Goal: Task Accomplishment & Management: Manage account settings

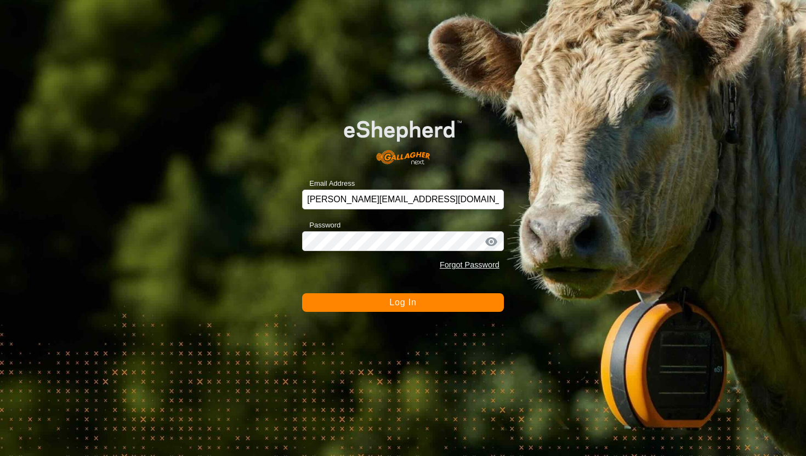
click at [457, 301] on button "Log In" at bounding box center [403, 302] width 202 height 19
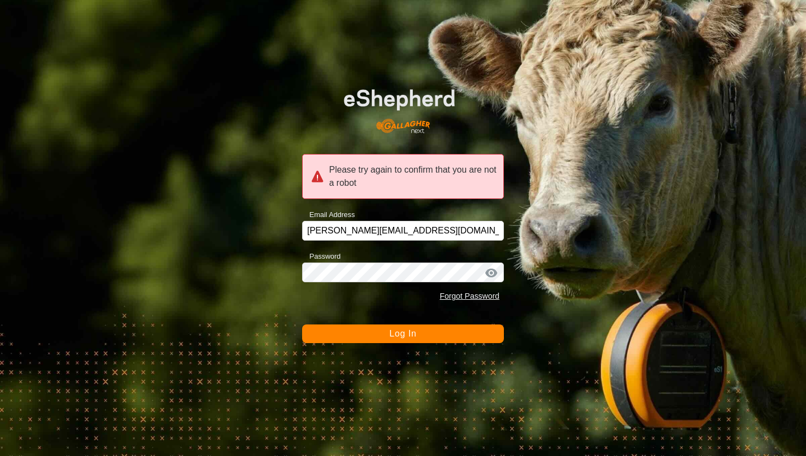
click at [423, 333] on button "Log In" at bounding box center [403, 334] width 202 height 19
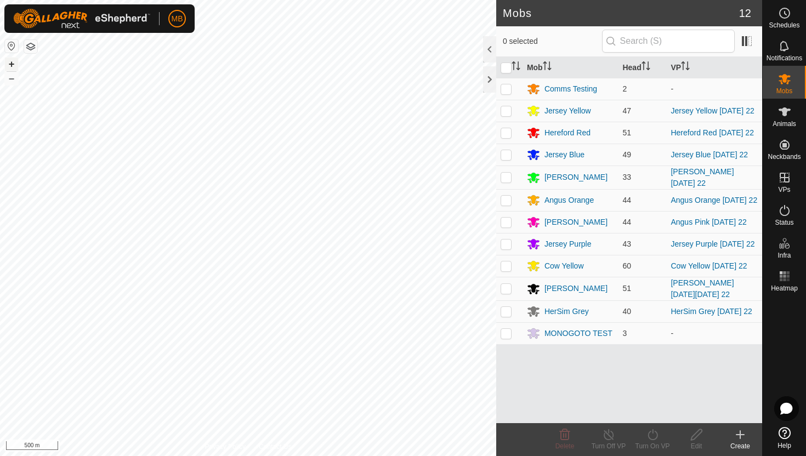
click at [14, 63] on button "+" at bounding box center [11, 64] width 13 height 13
click at [783, 121] on span "Animals" at bounding box center [784, 124] width 24 height 7
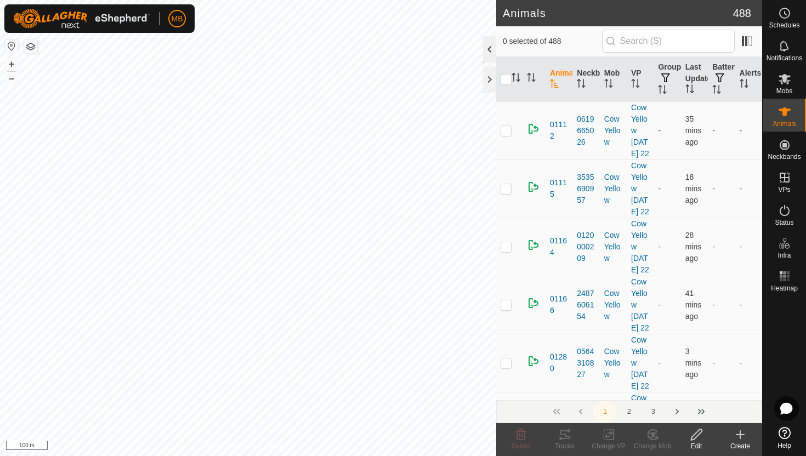
click at [486, 50] on div at bounding box center [489, 49] width 13 height 26
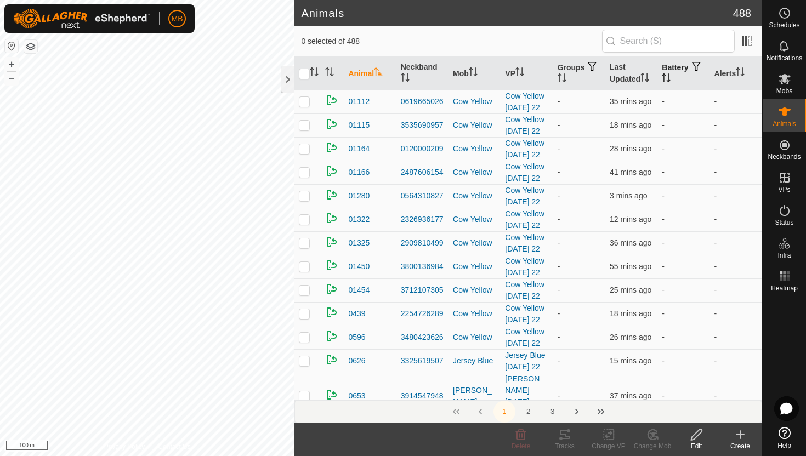
click at [670, 77] on icon "Activate to sort" at bounding box center [666, 77] width 9 height 9
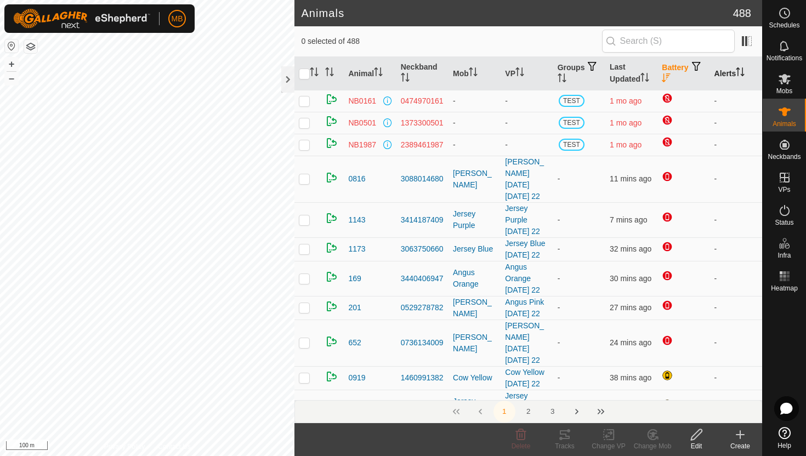
click at [738, 71] on icon "Activate to sort" at bounding box center [737, 71] width 1 height 9
click at [740, 71] on icon "Activate to sort" at bounding box center [740, 71] width 8 height 9
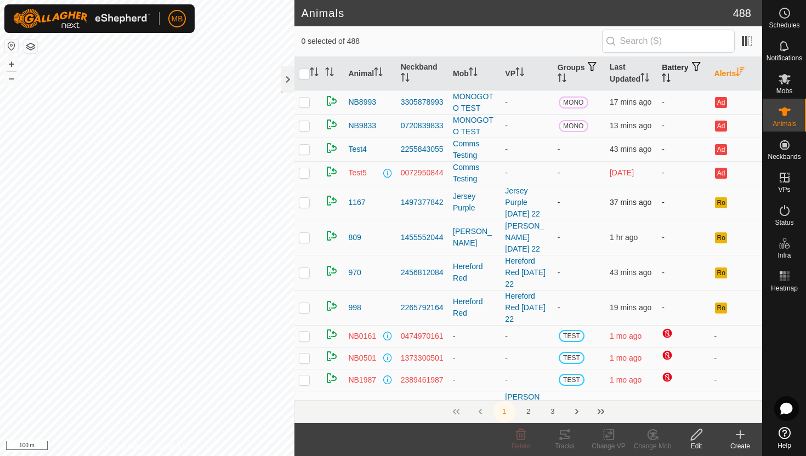
scroll to position [69, 0]
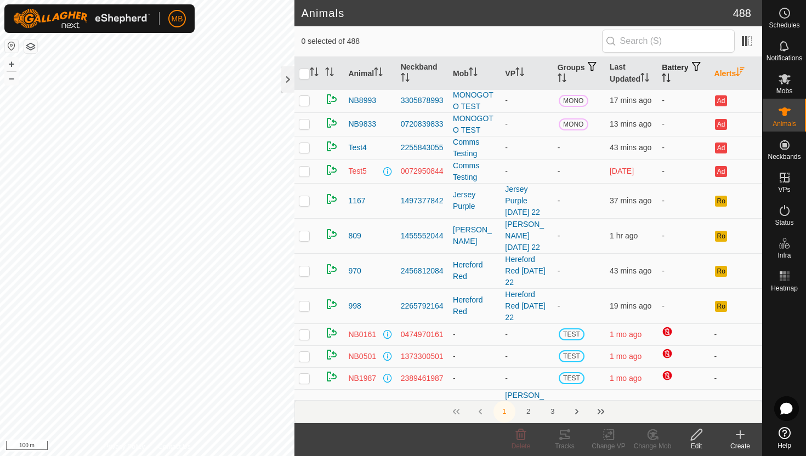
click at [670, 76] on icon "Activate to sort" at bounding box center [666, 77] width 9 height 9
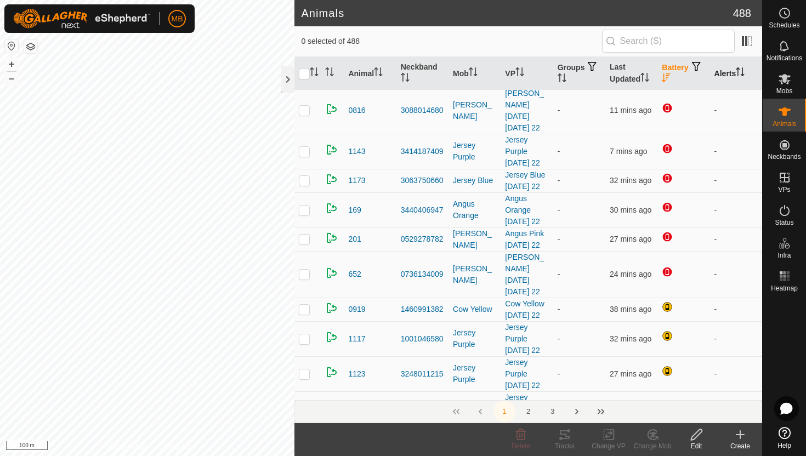
scroll to position [0, 0]
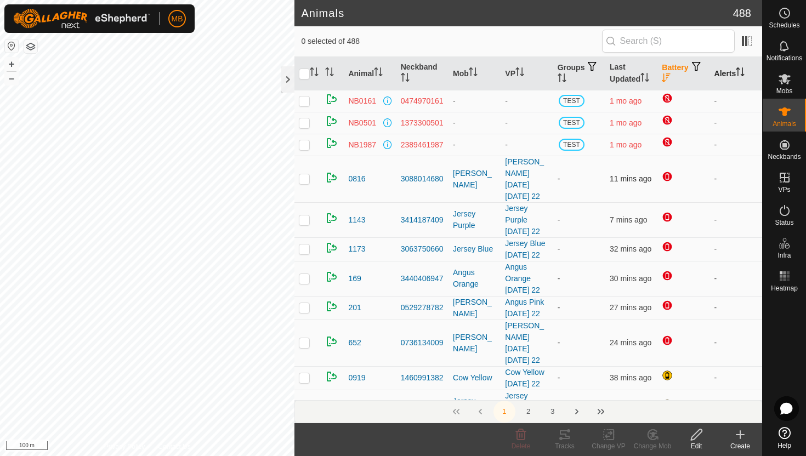
click at [307, 174] on p-checkbox at bounding box center [304, 178] width 11 height 9
checkbox input "false"
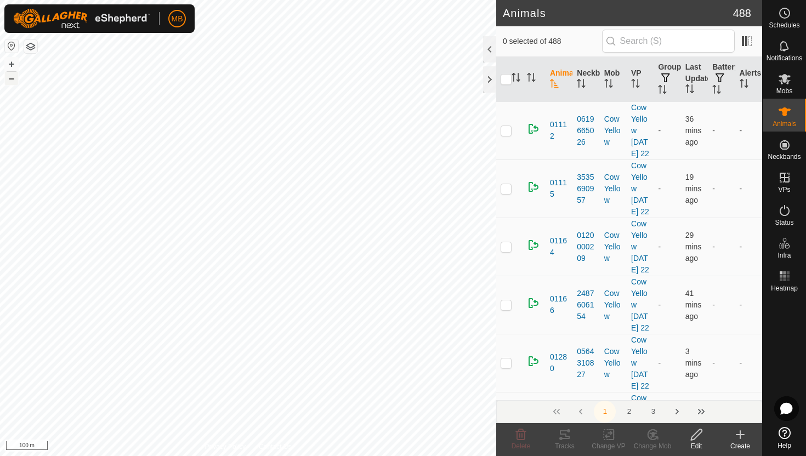
click at [13, 78] on button "–" at bounding box center [11, 78] width 13 height 13
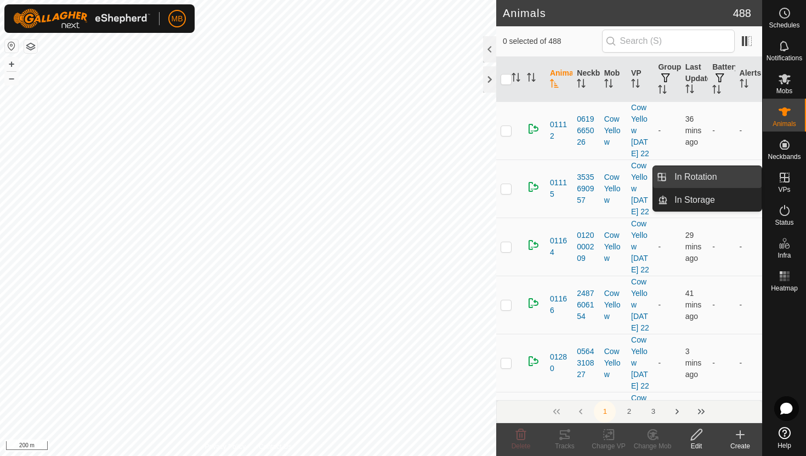
click at [725, 180] on link "In Rotation" at bounding box center [715, 177] width 94 height 22
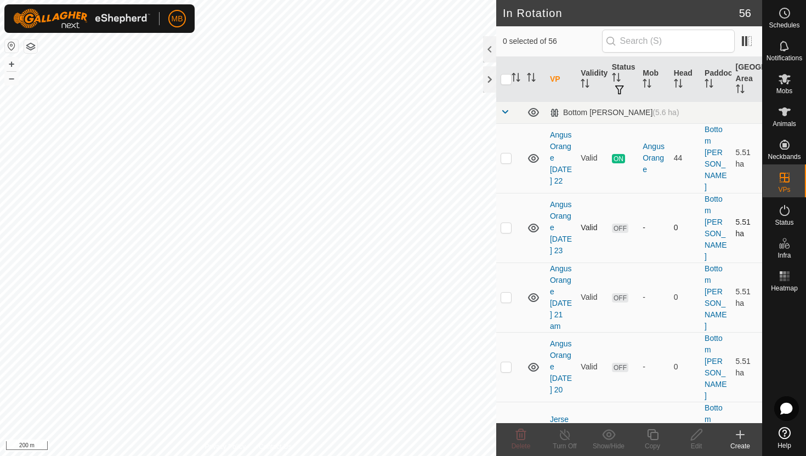
click at [506, 223] on p-checkbox at bounding box center [505, 227] width 11 height 9
checkbox input "true"
click at [650, 435] on icon at bounding box center [652, 434] width 11 height 11
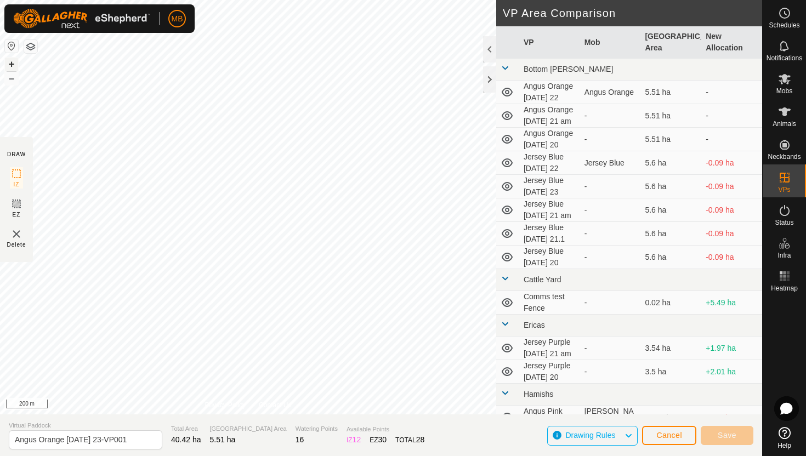
click at [12, 66] on button "+" at bounding box center [11, 64] width 13 height 13
click at [8, 63] on button "+" at bounding box center [11, 64] width 13 height 13
click at [10, 61] on button "+" at bounding box center [11, 64] width 13 height 13
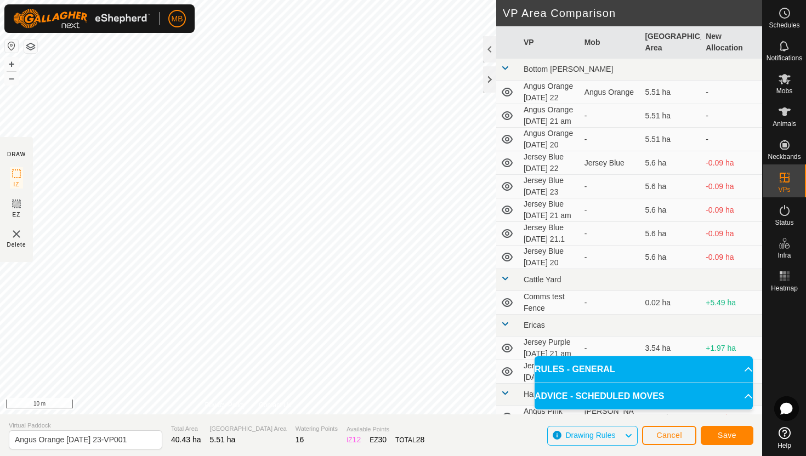
click at [386, 0] on html "MB Schedules Notifications Mobs Animals Neckbands VPs Status Infra Heatmap Help…" at bounding box center [403, 228] width 806 height 456
click at [10, 78] on button "–" at bounding box center [11, 78] width 13 height 13
click at [14, 79] on button "–" at bounding box center [11, 78] width 13 height 13
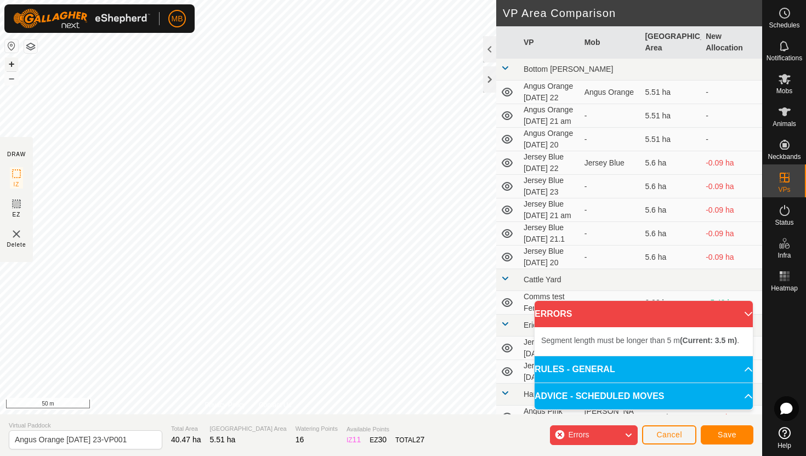
click at [8, 67] on button "+" at bounding box center [11, 64] width 13 height 13
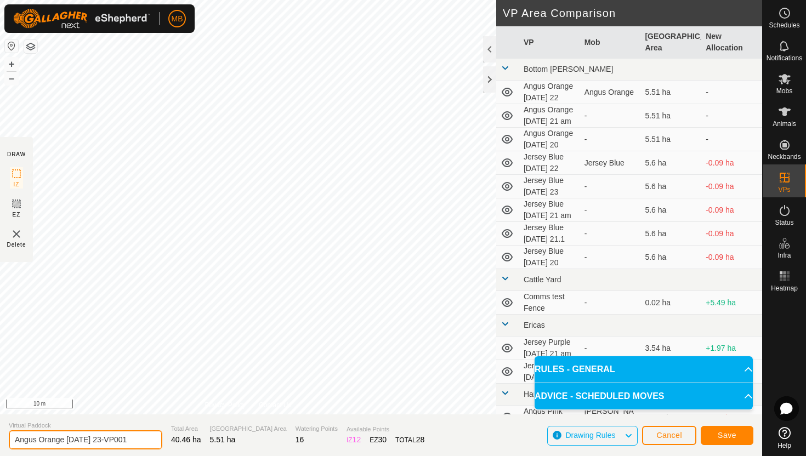
click at [138, 440] on input "Angus Orange Saturday 23-VP001" at bounding box center [85, 439] width 153 height 19
type input "Angus Orange Sunday 24"
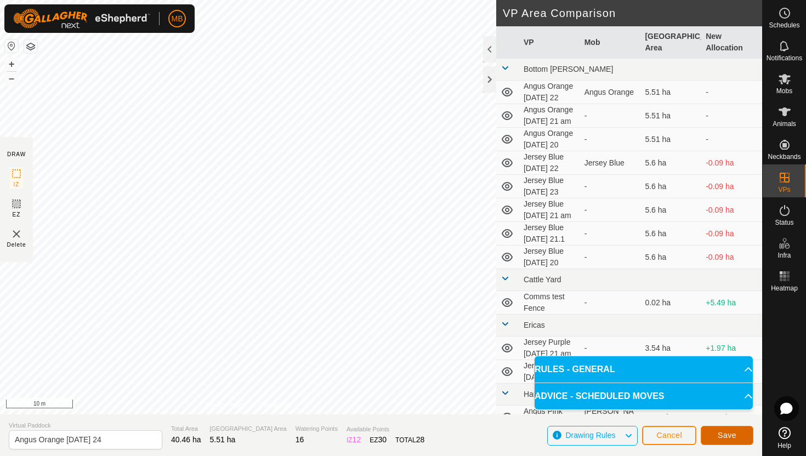
click at [718, 436] on span "Save" at bounding box center [727, 435] width 19 height 9
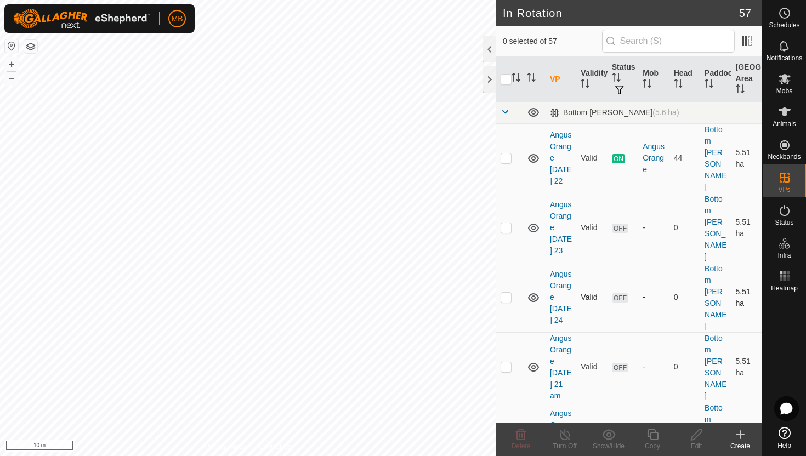
click at [508, 293] on p-checkbox at bounding box center [505, 297] width 11 height 9
checkbox input "true"
click at [655, 432] on icon at bounding box center [652, 434] width 11 height 11
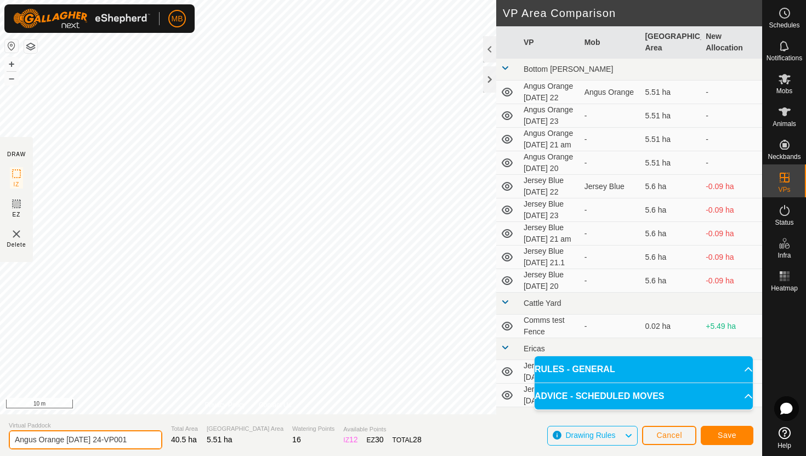
click at [134, 443] on input "Angus Orange Sunday 24-VP001" at bounding box center [85, 439] width 153 height 19
type input "Angus Orange Monday 25"
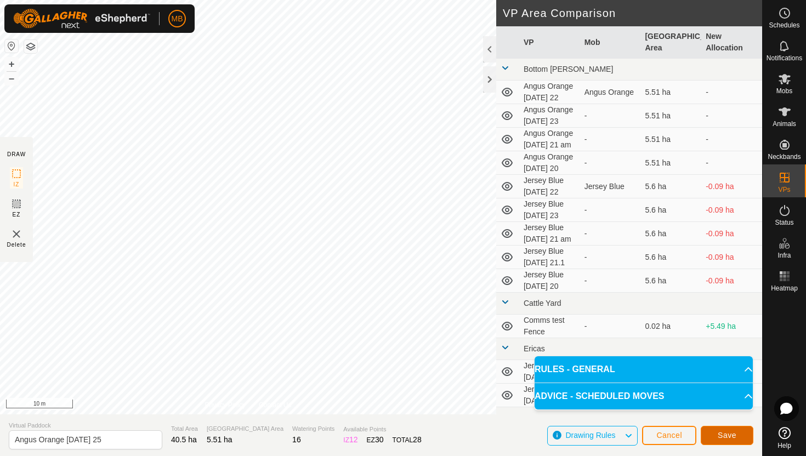
click at [721, 434] on span "Save" at bounding box center [727, 435] width 19 height 9
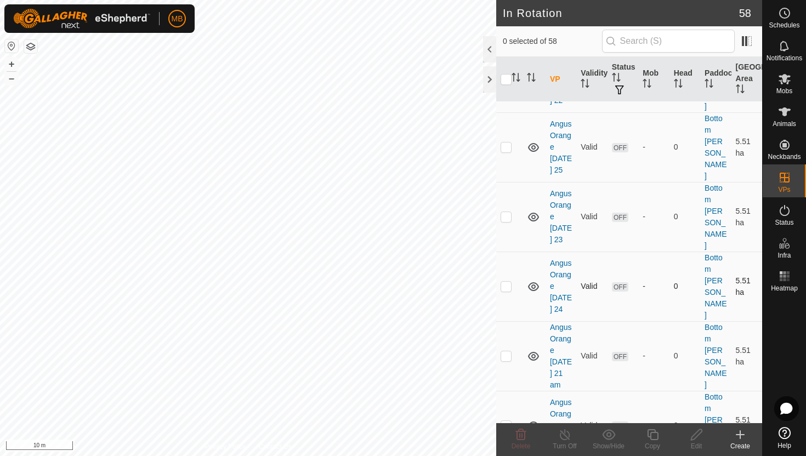
scroll to position [85, 0]
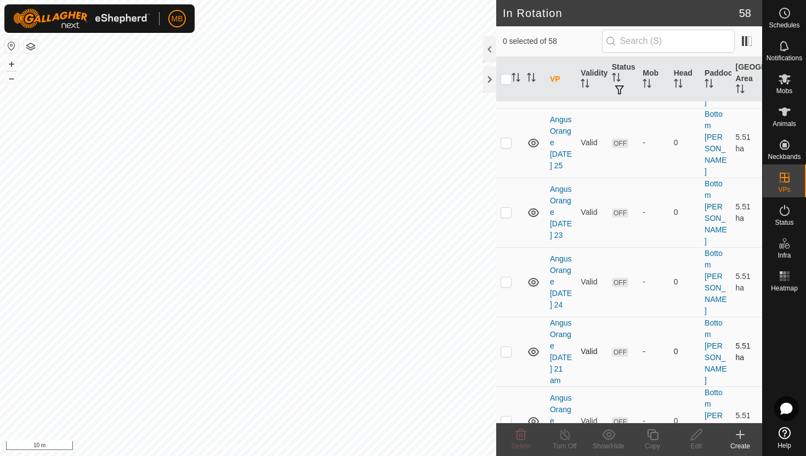
click at [504, 347] on p-checkbox at bounding box center [505, 351] width 11 height 9
checkbox input "true"
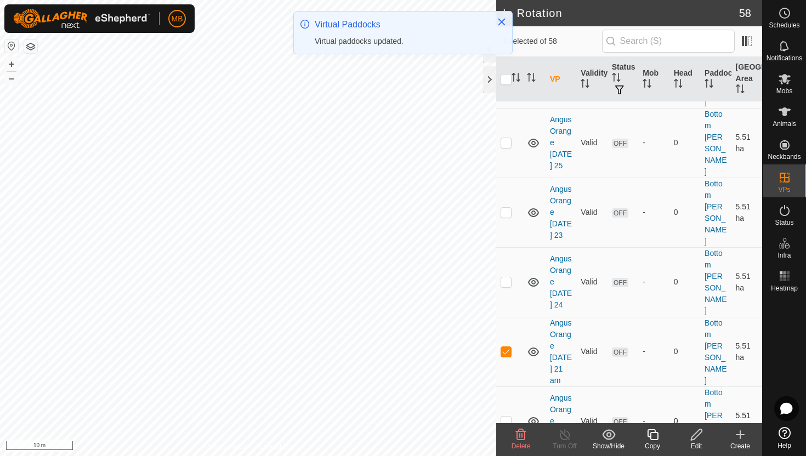
click at [507, 417] on p-checkbox at bounding box center [505, 421] width 11 height 9
checkbox input "true"
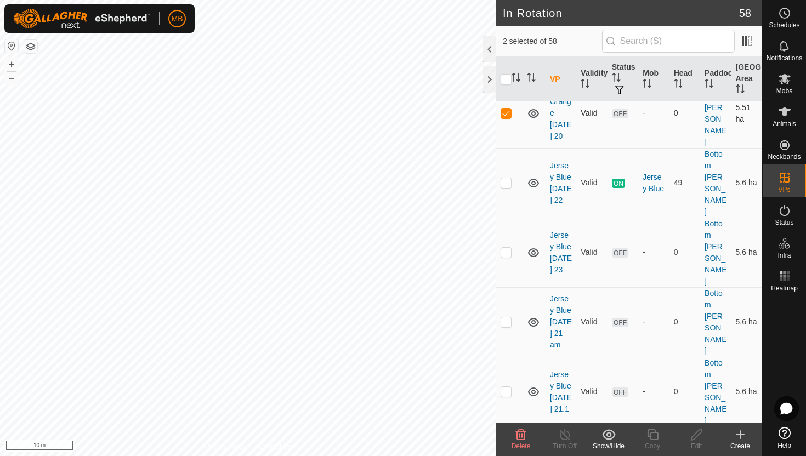
scroll to position [396, 0]
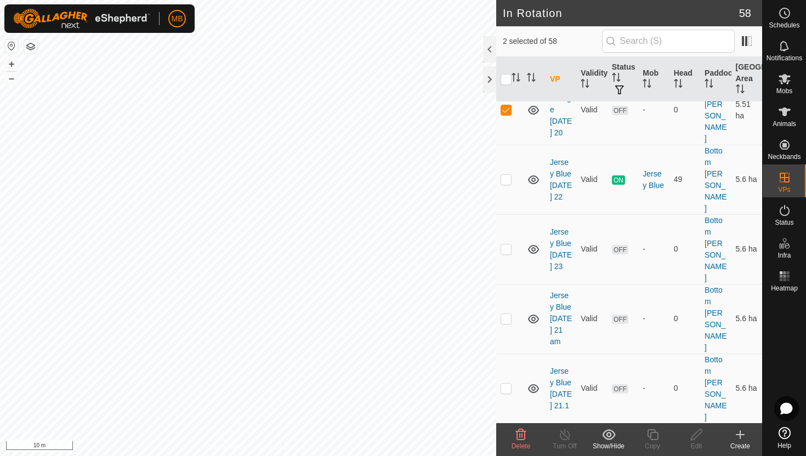
click at [506, 453] on p-checkbox at bounding box center [505, 457] width 11 height 9
checkbox input "true"
click at [505, 384] on p-checkbox at bounding box center [505, 388] width 11 height 9
checkbox input "true"
click at [504, 314] on p-checkbox at bounding box center [505, 318] width 11 height 9
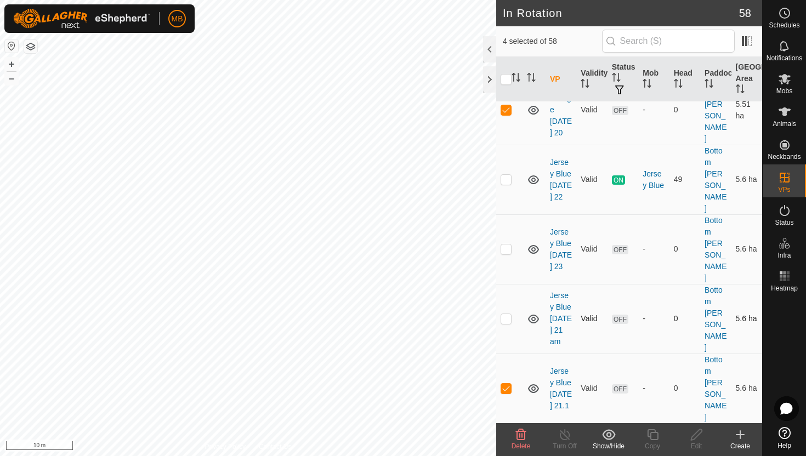
checkbox input "true"
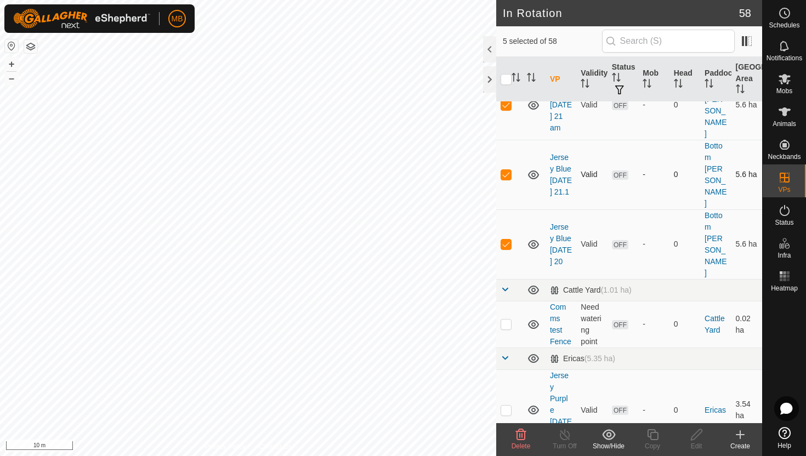
scroll to position [613, 0]
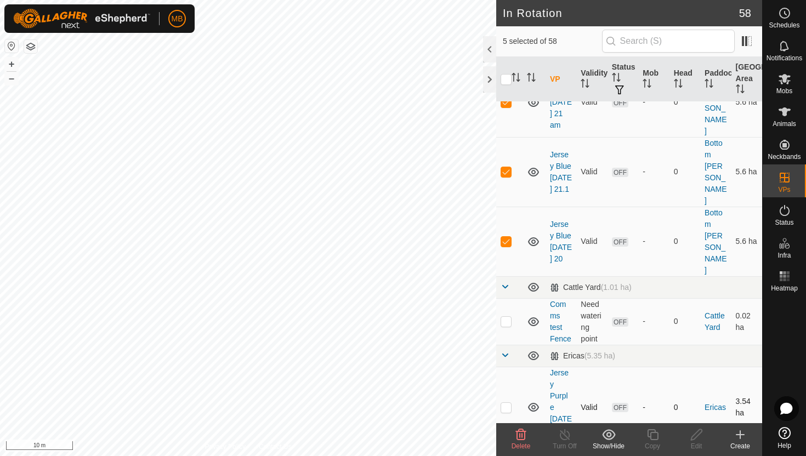
click at [506, 403] on p-checkbox at bounding box center [505, 407] width 11 height 9
checkbox input "true"
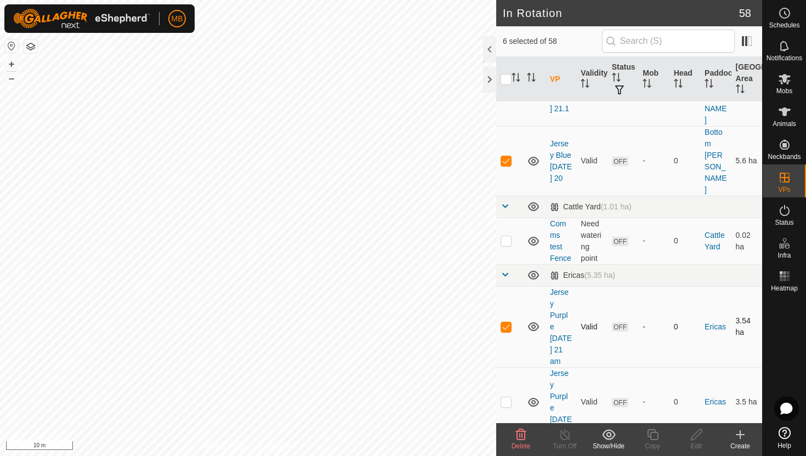
scroll to position [698, 0]
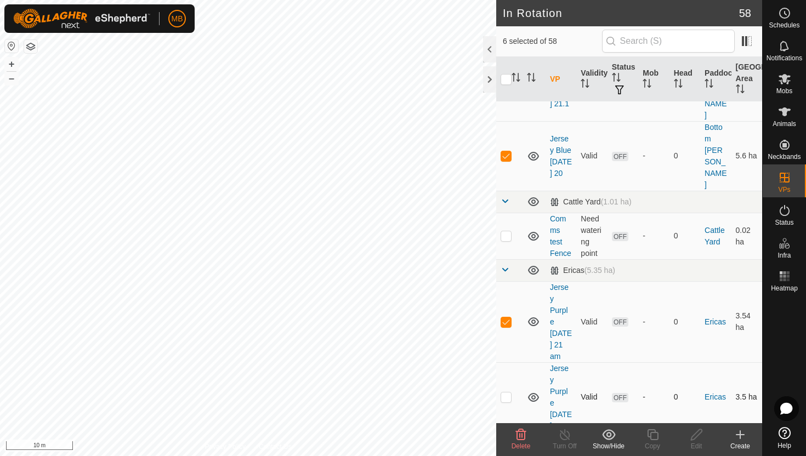
click at [506, 392] on p-checkbox at bounding box center [505, 396] width 11 height 9
checkbox input "true"
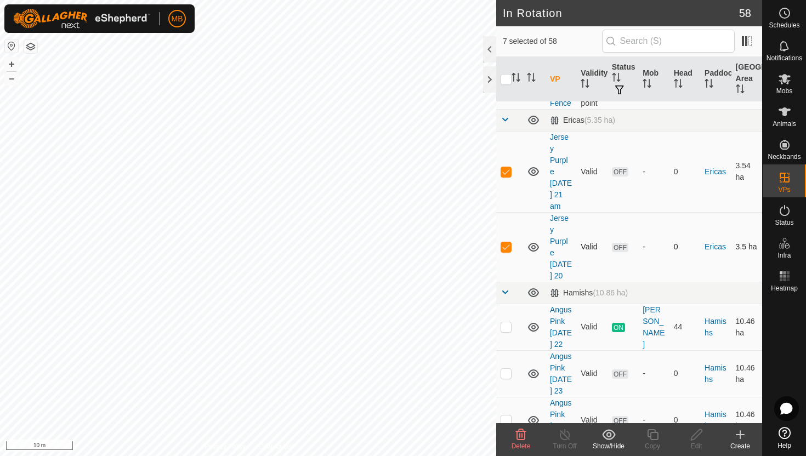
scroll to position [854, 0]
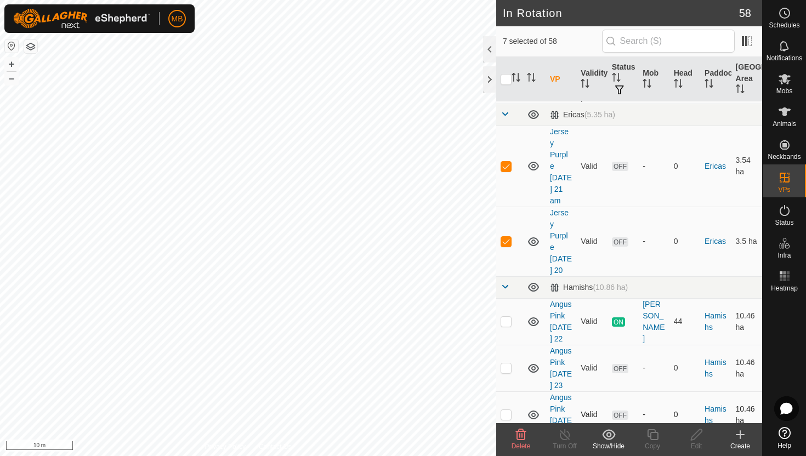
click at [506, 410] on p-checkbox at bounding box center [505, 414] width 11 height 9
checkbox input "true"
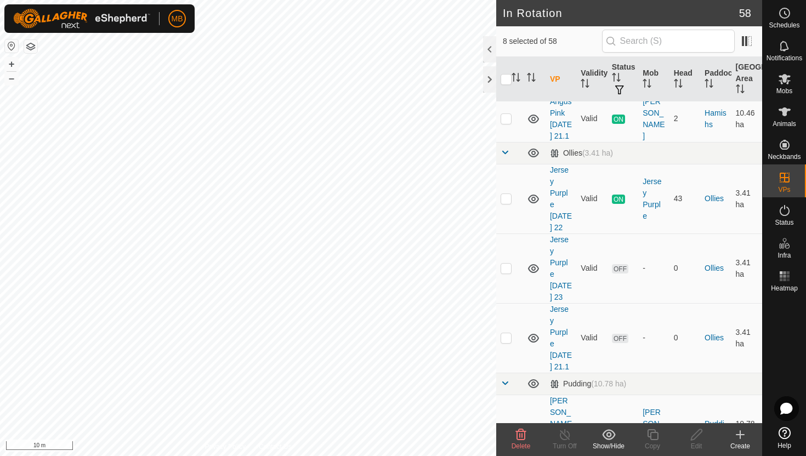
scroll to position [1200, 0]
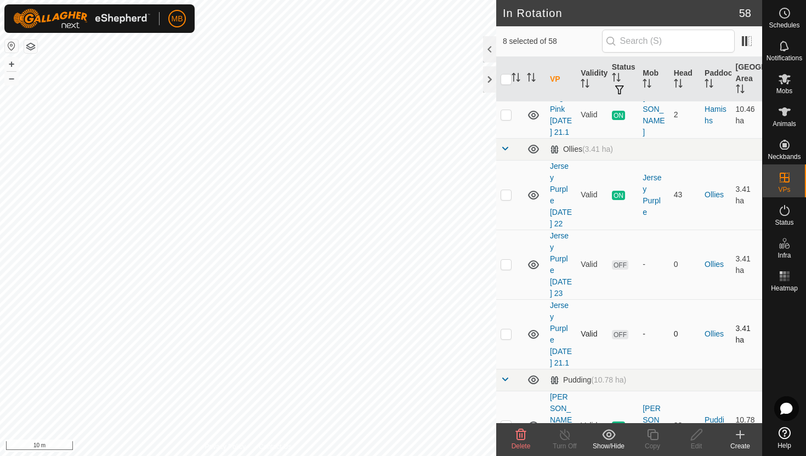
click at [507, 329] on p-checkbox at bounding box center [505, 333] width 11 height 9
checkbox input "true"
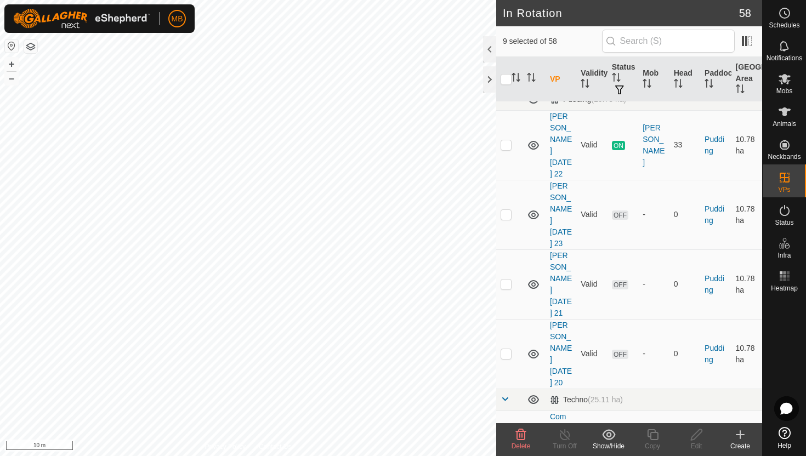
scroll to position [1482, 0]
click at [508, 279] on p-checkbox at bounding box center [505, 283] width 11 height 9
checkbox input "false"
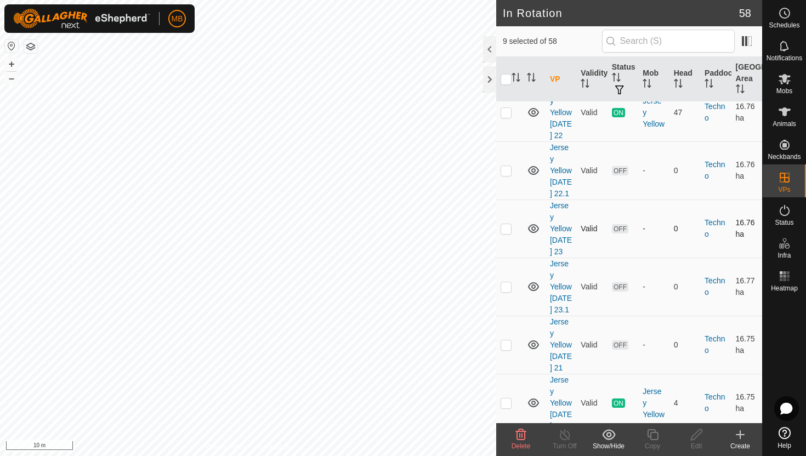
scroll to position [1860, 0]
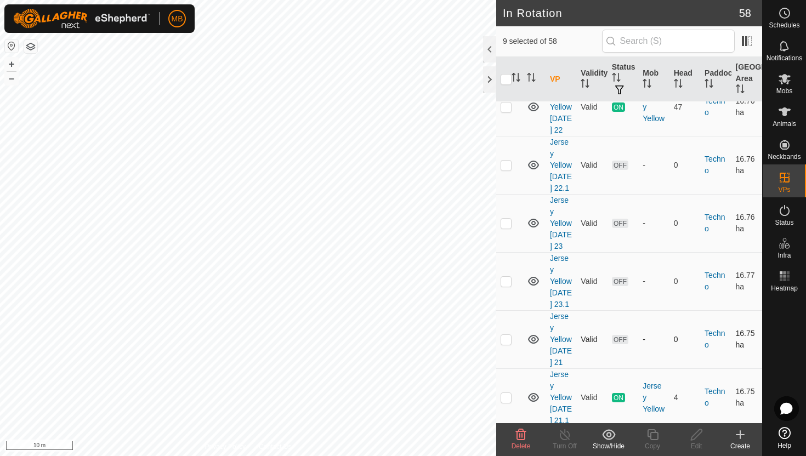
click at [504, 335] on p-checkbox at bounding box center [505, 339] width 11 height 9
checkbox input "true"
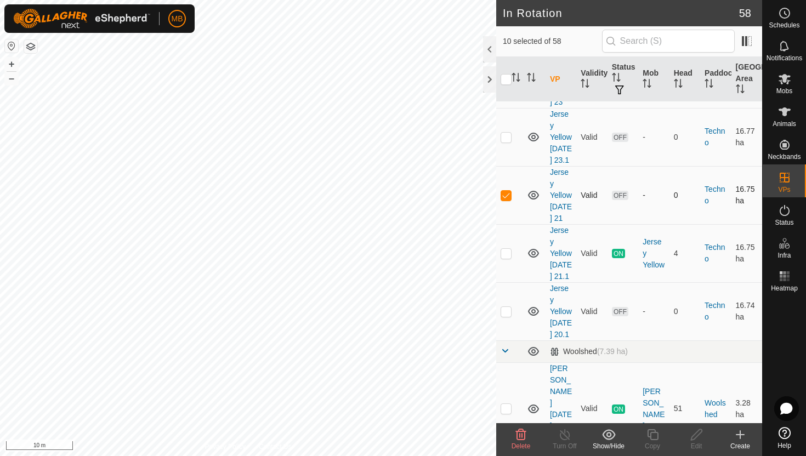
scroll to position [2008, 0]
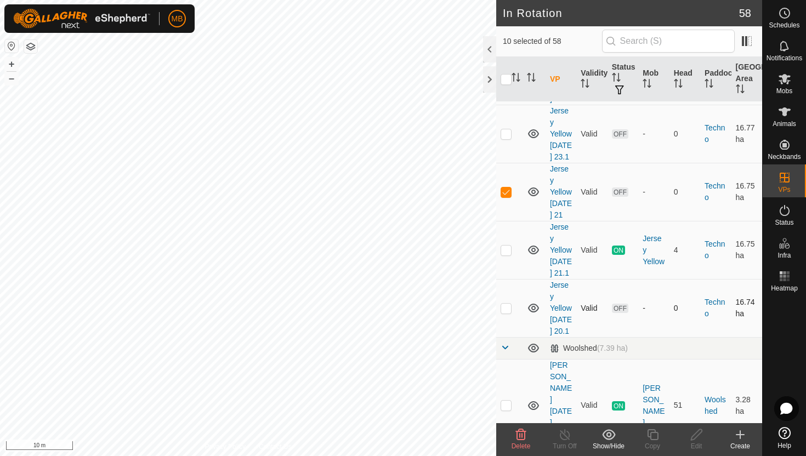
click at [509, 304] on p-checkbox at bounding box center [505, 308] width 11 height 9
checkbox input "true"
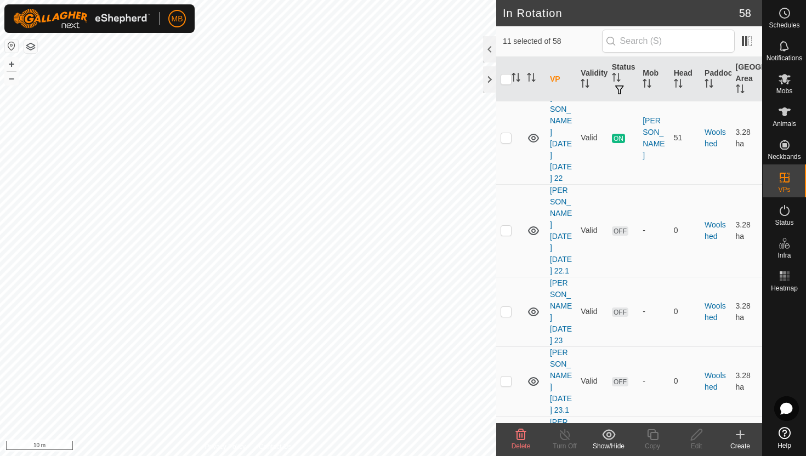
scroll to position [2282, 0]
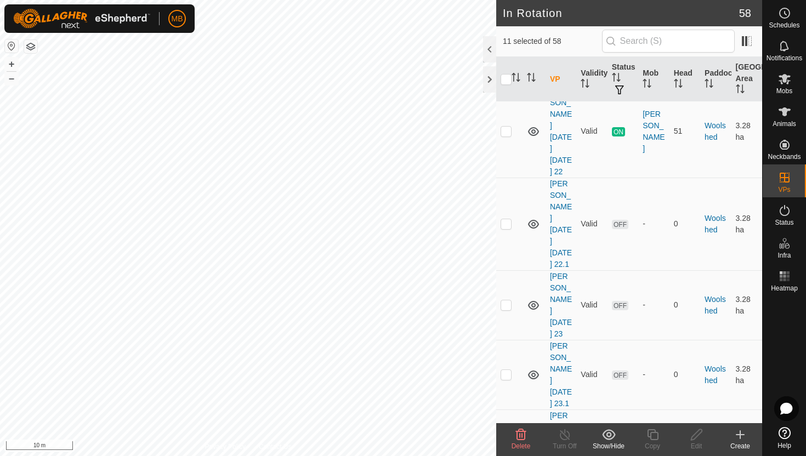
click at [508, 446] on p-checkbox at bounding box center [505, 450] width 11 height 9
checkbox input "true"
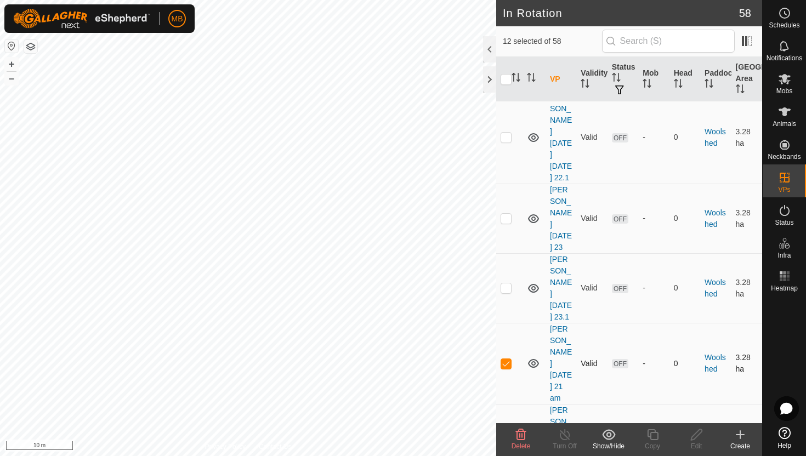
scroll to position [2370, 0]
click at [505, 439] on p-checkbox at bounding box center [505, 443] width 11 height 9
checkbox input "true"
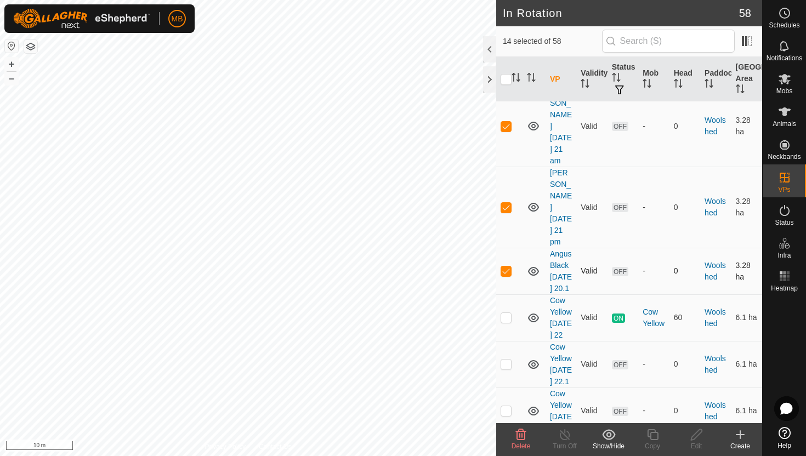
scroll to position [2608, 0]
checkbox input "true"
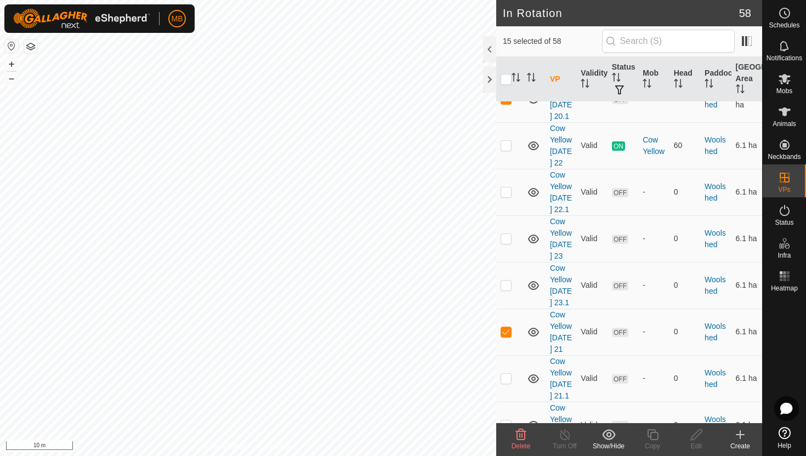
scroll to position [2780, 0]
click at [507, 372] on p-checkbox at bounding box center [505, 376] width 11 height 9
checkbox input "true"
click at [506, 419] on p-checkbox at bounding box center [505, 423] width 11 height 9
checkbox input "true"
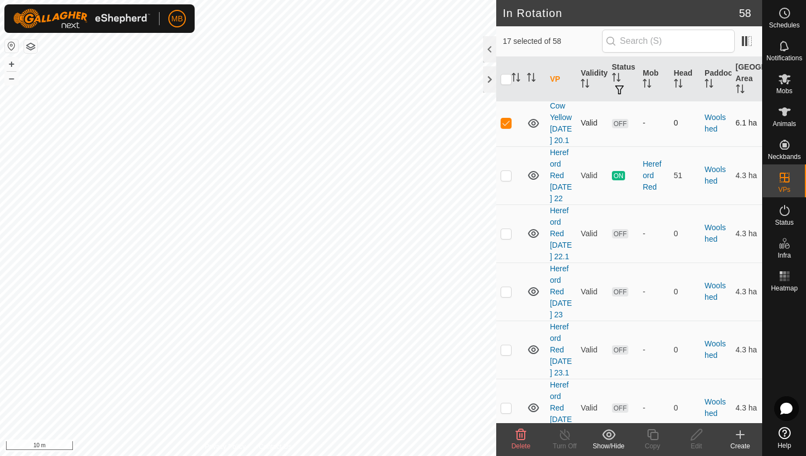
scroll to position [3081, 0]
click at [505, 402] on p-checkbox at bounding box center [505, 406] width 11 height 9
checkbox input "true"
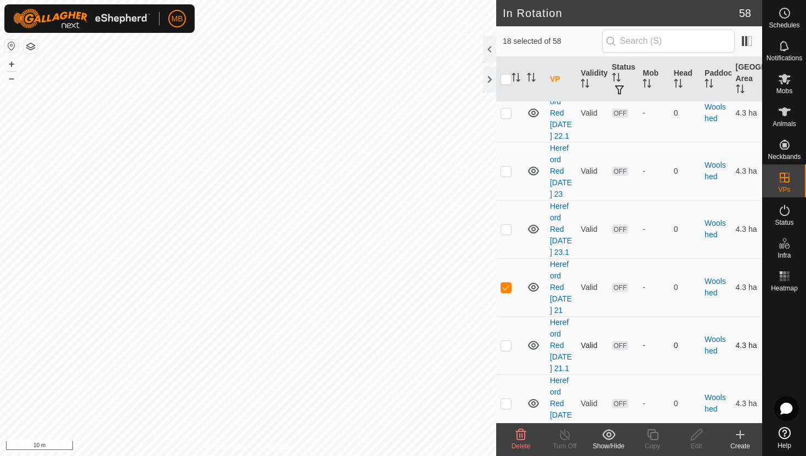
click at [506, 341] on p-checkbox at bounding box center [505, 345] width 11 height 9
checkbox input "true"
click at [509, 399] on p-checkbox at bounding box center [505, 403] width 11 height 9
checkbox input "true"
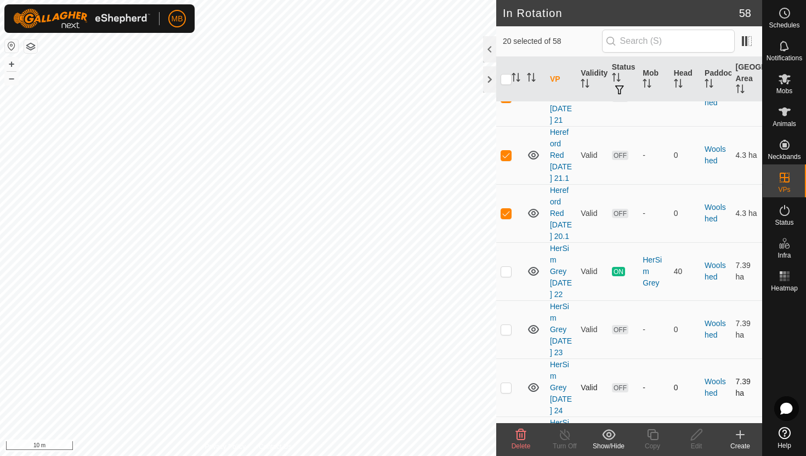
scroll to position [3396, 0]
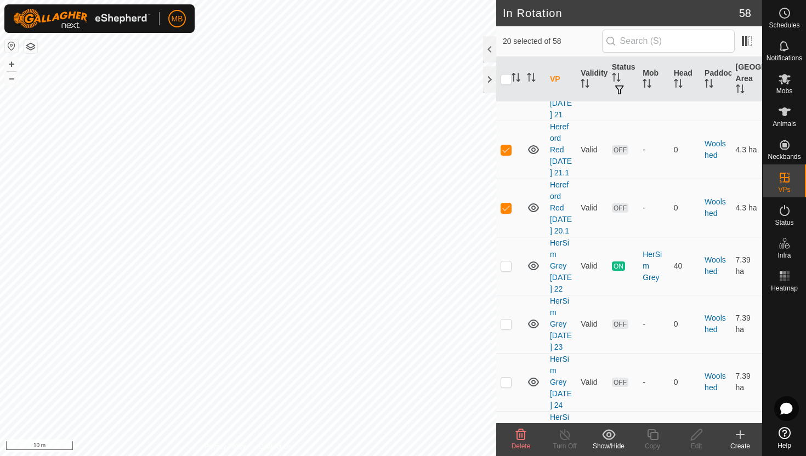
click at [508, 436] on p-checkbox at bounding box center [505, 440] width 11 height 9
checkbox input "true"
click at [522, 433] on icon at bounding box center [521, 434] width 10 height 11
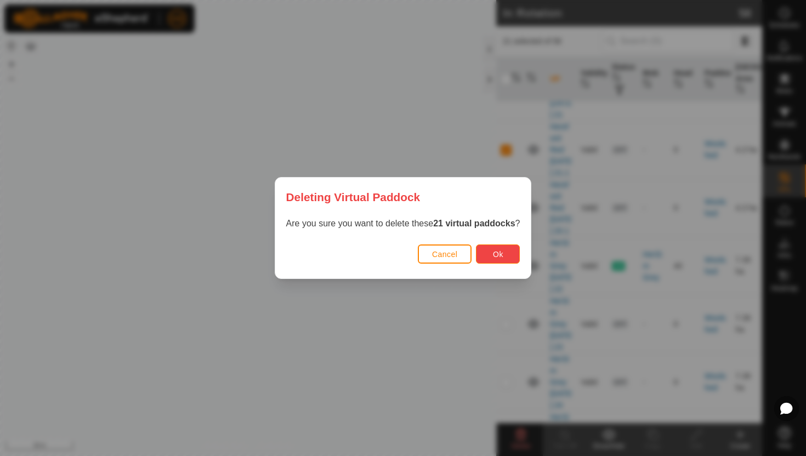
click at [503, 252] on span "Ok" at bounding box center [498, 254] width 10 height 9
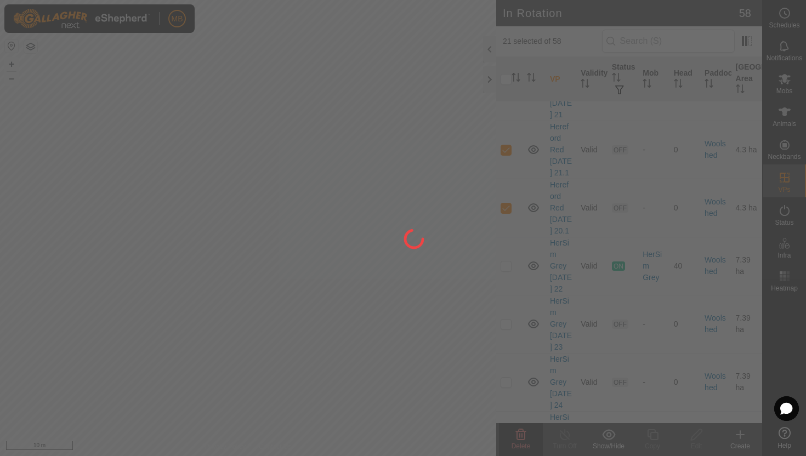
checkbox input "false"
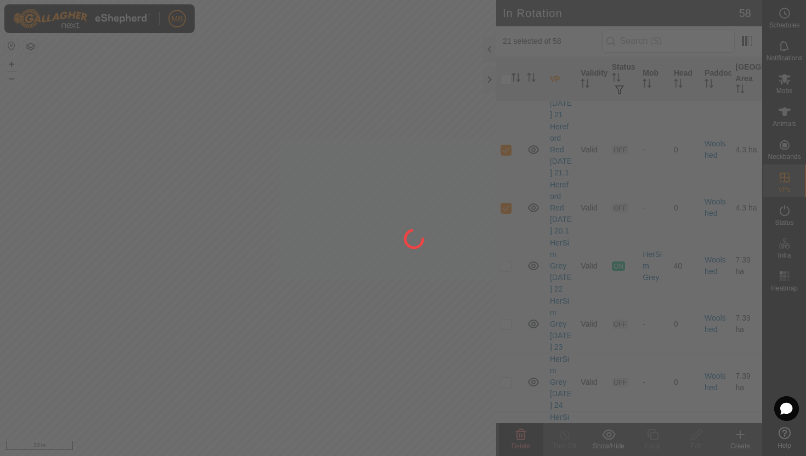
checkbox input "false"
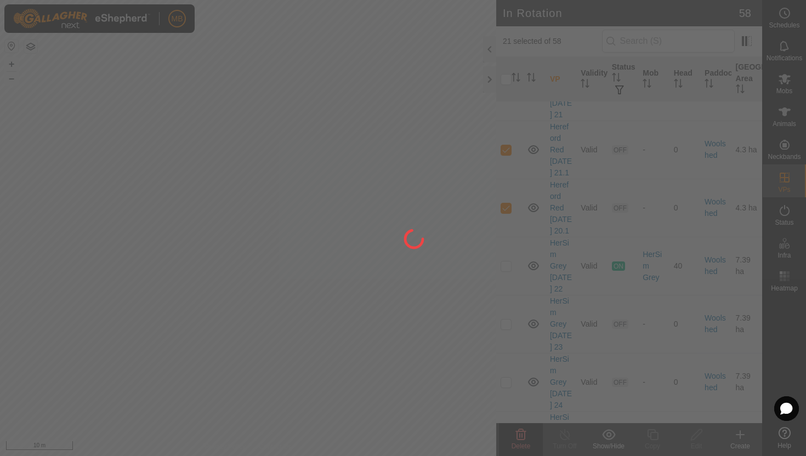
checkbox input "false"
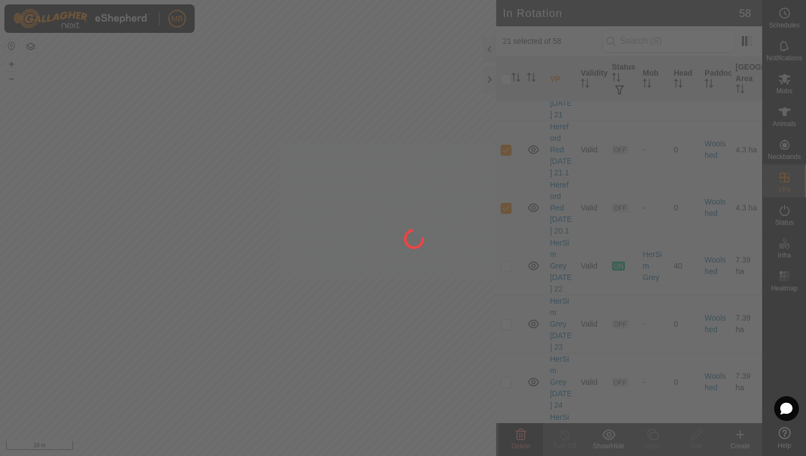
checkbox input "false"
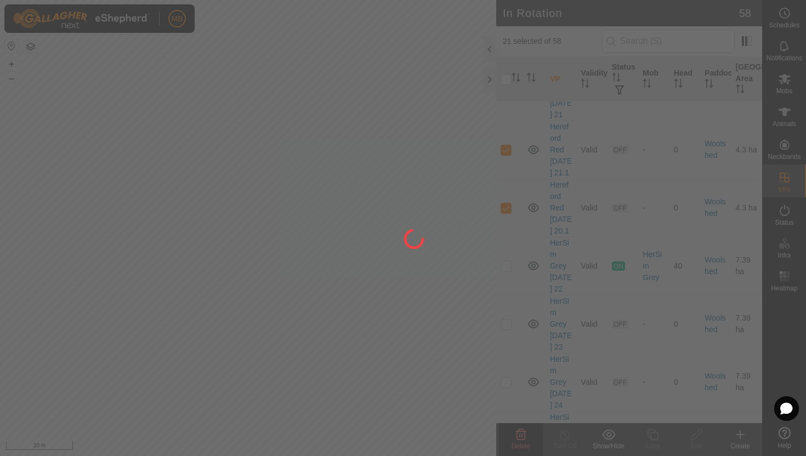
checkbox input "false"
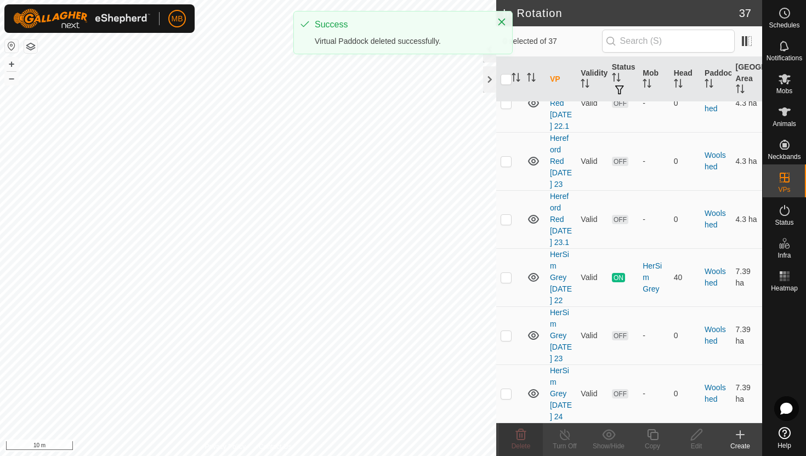
scroll to position [0, 0]
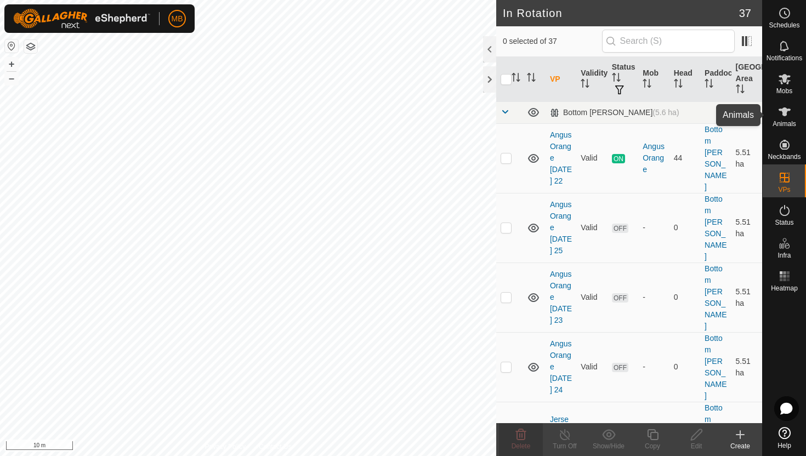
click at [785, 115] on icon at bounding box center [784, 111] width 12 height 9
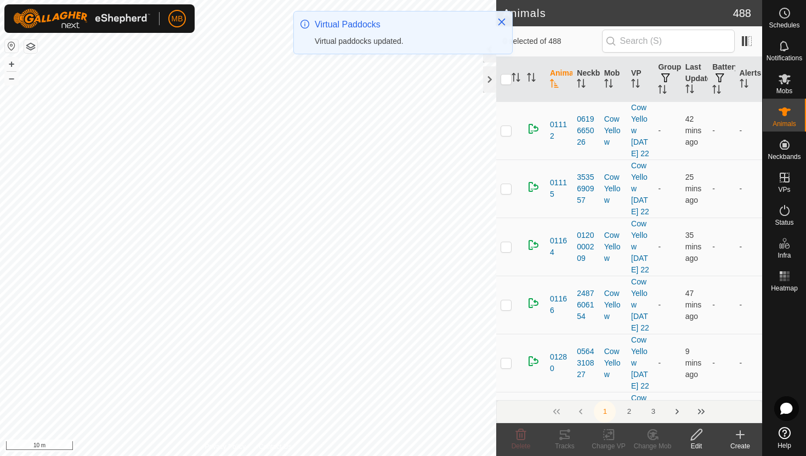
click at [490, 50] on div "Virtual Paddocks Virtual paddocks updated." at bounding box center [403, 33] width 218 height 42
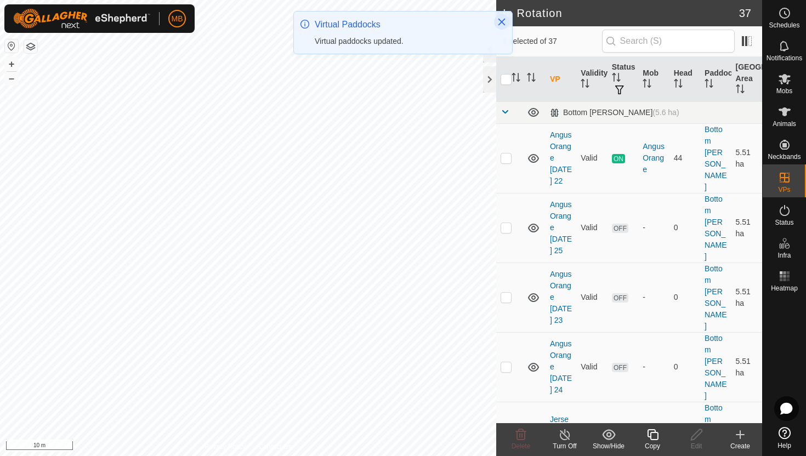
click at [503, 22] on icon "Close" at bounding box center [501, 22] width 9 height 9
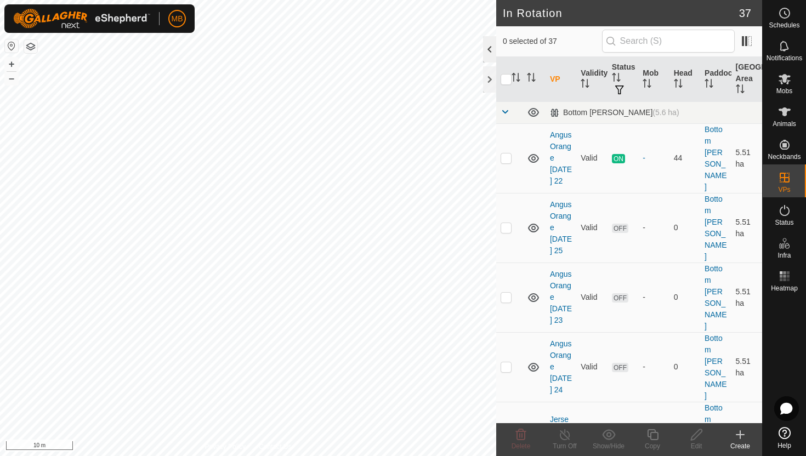
click at [490, 49] on div at bounding box center [489, 49] width 13 height 26
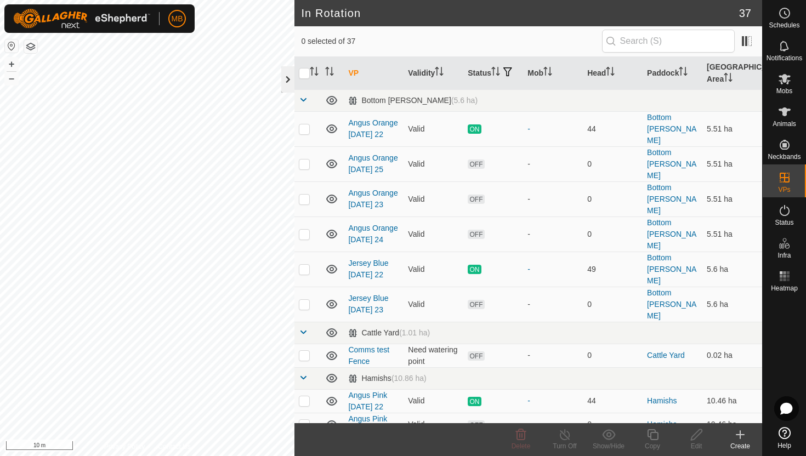
click at [287, 76] on div at bounding box center [287, 79] width 13 height 26
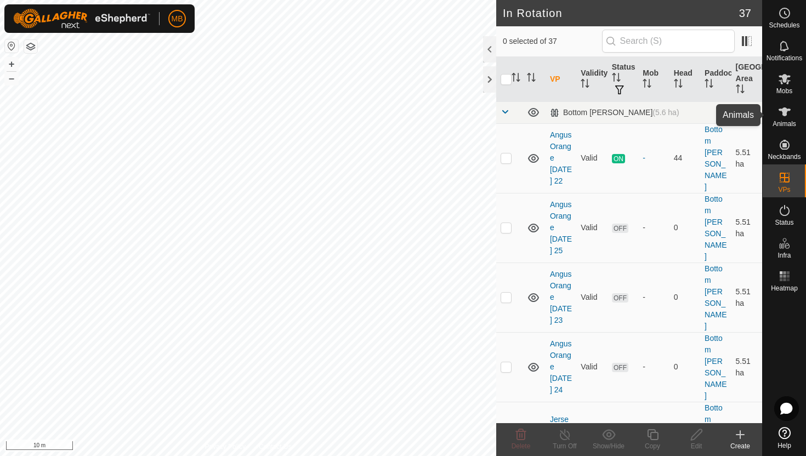
click at [787, 112] on icon at bounding box center [784, 111] width 13 height 13
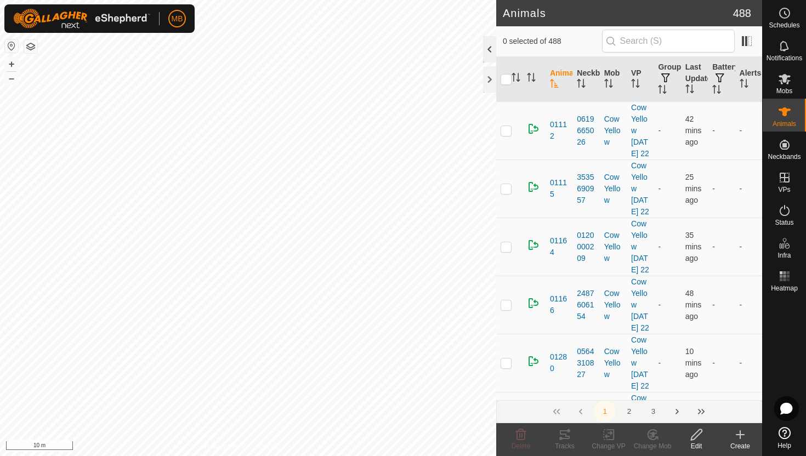
click at [492, 48] on div at bounding box center [489, 49] width 13 height 26
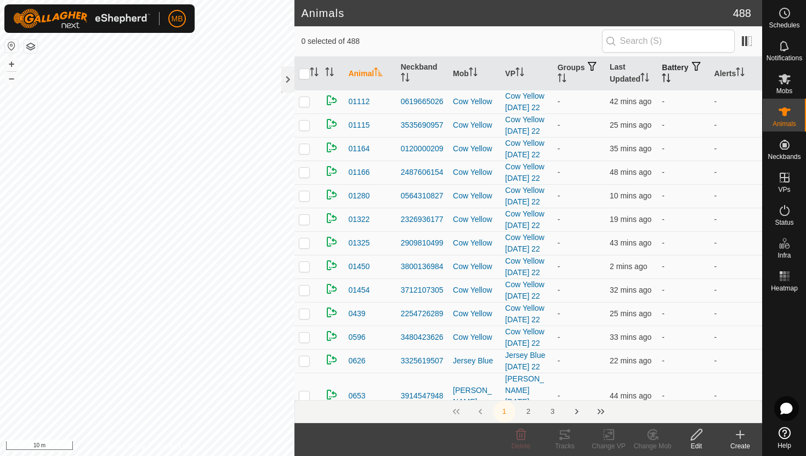
click at [669, 73] on icon "Activate to sort" at bounding box center [668, 77] width 1 height 9
click at [670, 73] on icon "Activate to sort" at bounding box center [666, 77] width 9 height 9
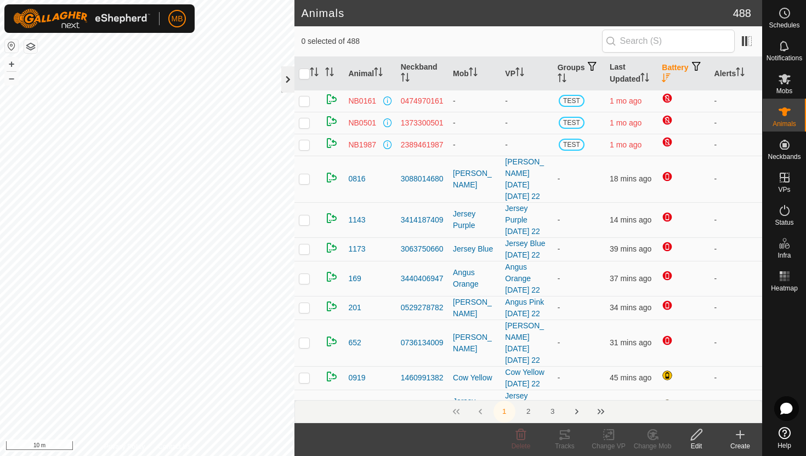
click at [288, 79] on div at bounding box center [287, 79] width 13 height 26
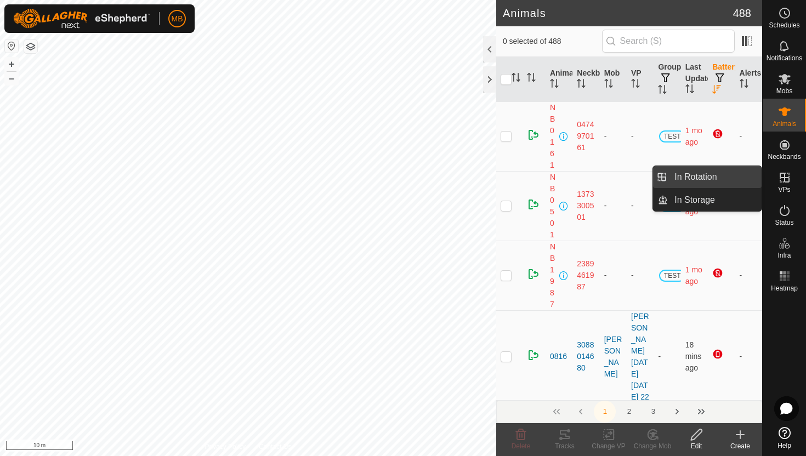
click at [733, 177] on link "In Rotation" at bounding box center [715, 177] width 94 height 22
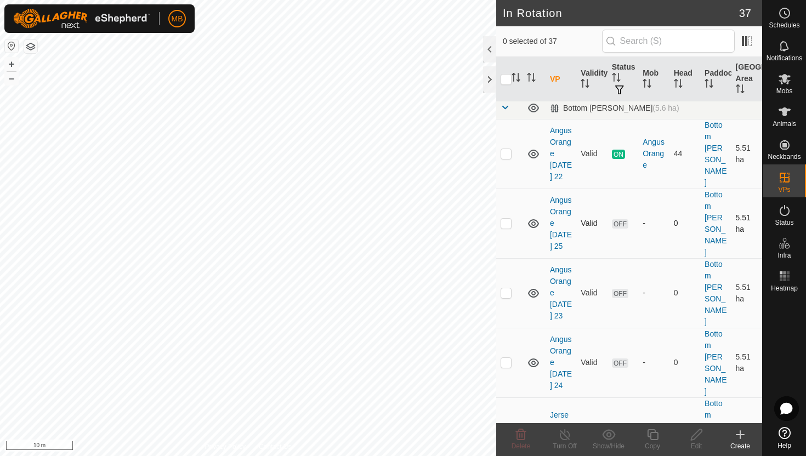
scroll to position [4, 0]
click at [505, 219] on p-checkbox at bounding box center [505, 223] width 11 height 9
checkbox input "true"
click at [653, 436] on icon at bounding box center [653, 434] width 14 height 13
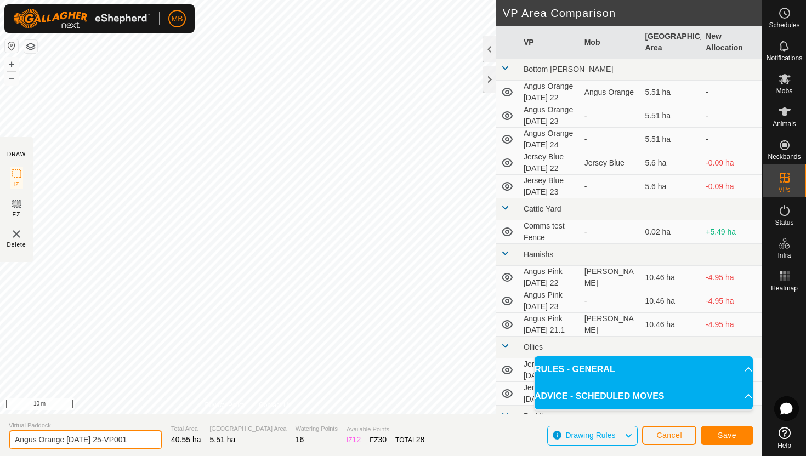
click at [135, 441] on input "Angus Orange Monday 25-VP001" at bounding box center [85, 439] width 153 height 19
type input "Angus Orange Tuesday 26"
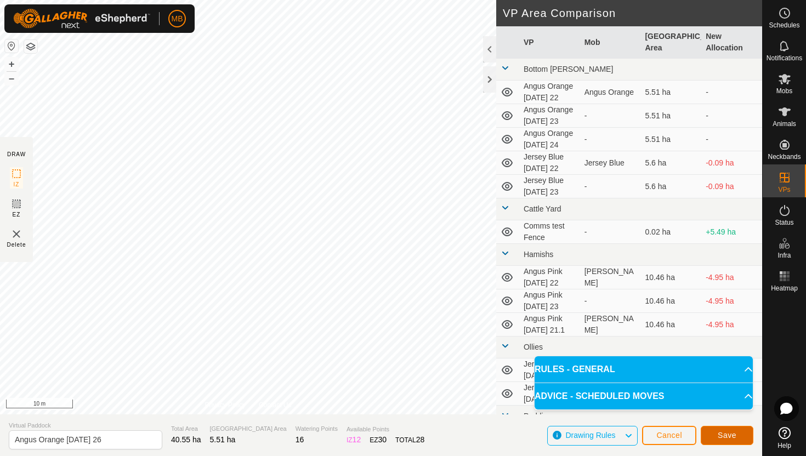
click at [732, 434] on span "Save" at bounding box center [727, 435] width 19 height 9
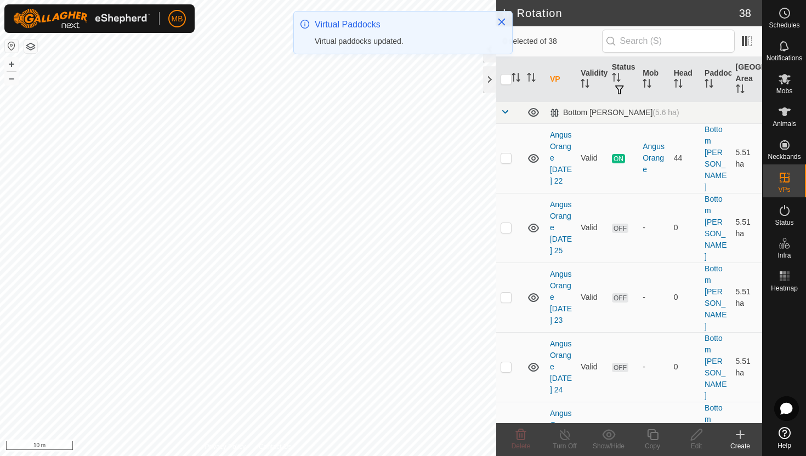
scroll to position [39, 0]
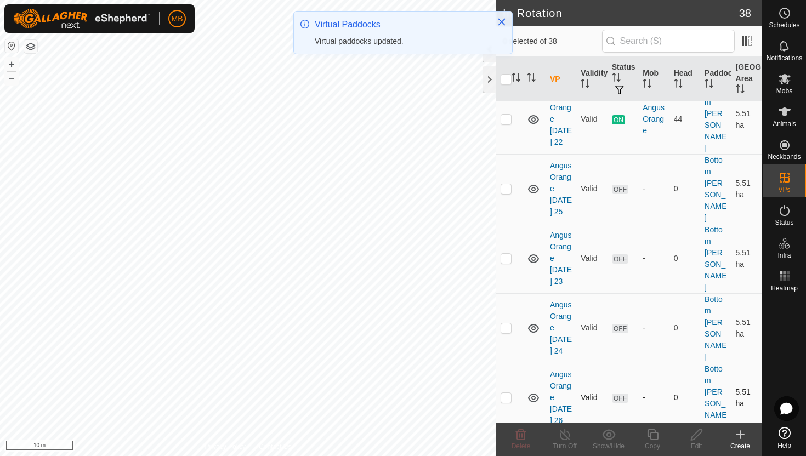
click at [507, 393] on p-checkbox at bounding box center [505, 397] width 11 height 9
checkbox input "true"
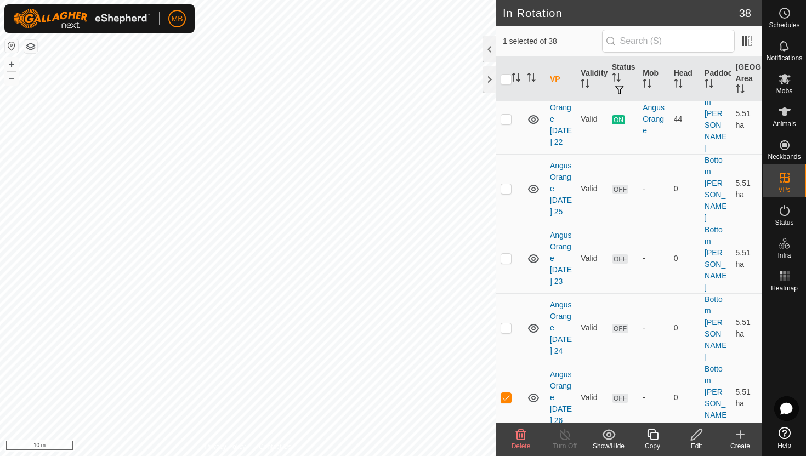
click at [653, 434] on icon at bounding box center [653, 434] width 14 height 13
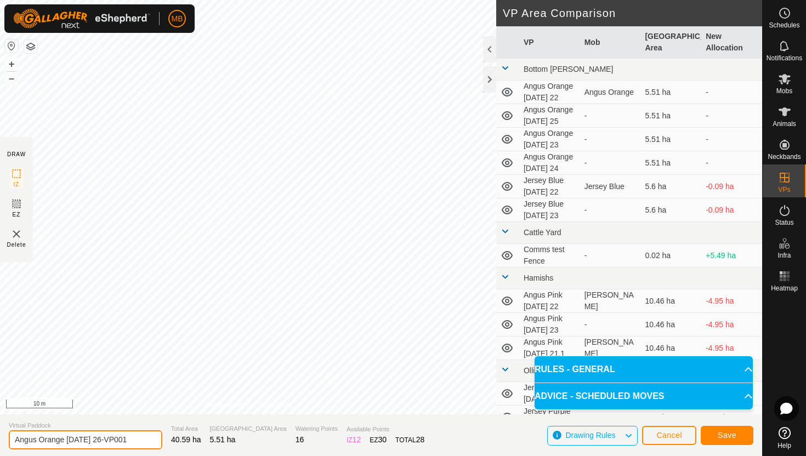
click at [136, 440] on input "Angus Orange Tuesday 26-VP001" at bounding box center [85, 439] width 153 height 19
type input "Angus Orange Wednesday 27"
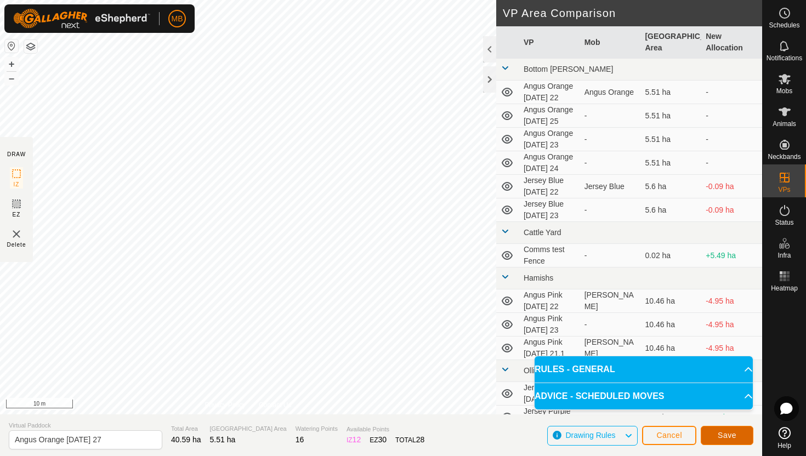
click at [732, 435] on span "Save" at bounding box center [727, 435] width 19 height 9
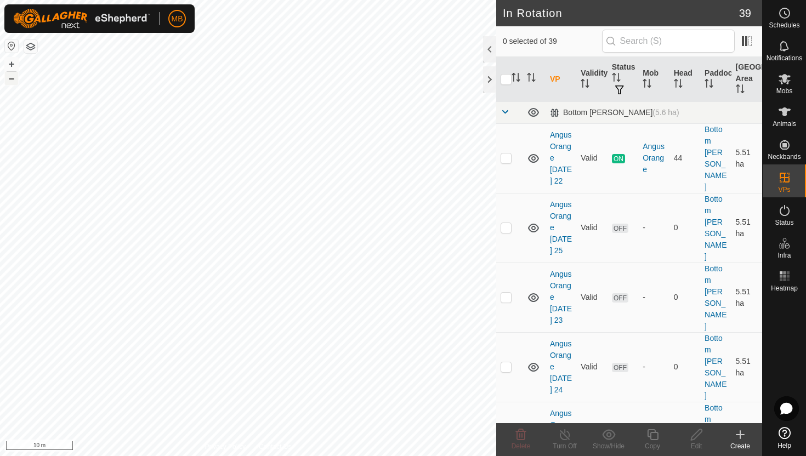
click at [16, 78] on button "–" at bounding box center [11, 78] width 13 height 13
click at [21, 31] on div "MB Schedules Notifications Mobs Animals Neckbands VPs Status Infra Heatmap Help…" at bounding box center [403, 228] width 806 height 456
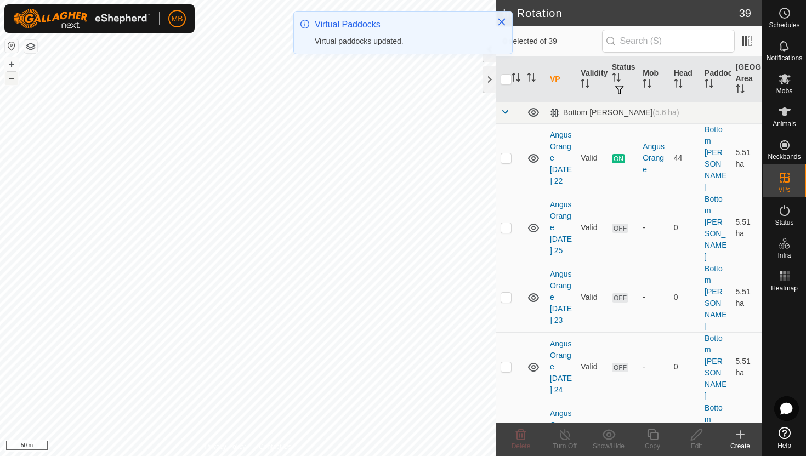
click at [12, 76] on button "–" at bounding box center [11, 78] width 13 height 13
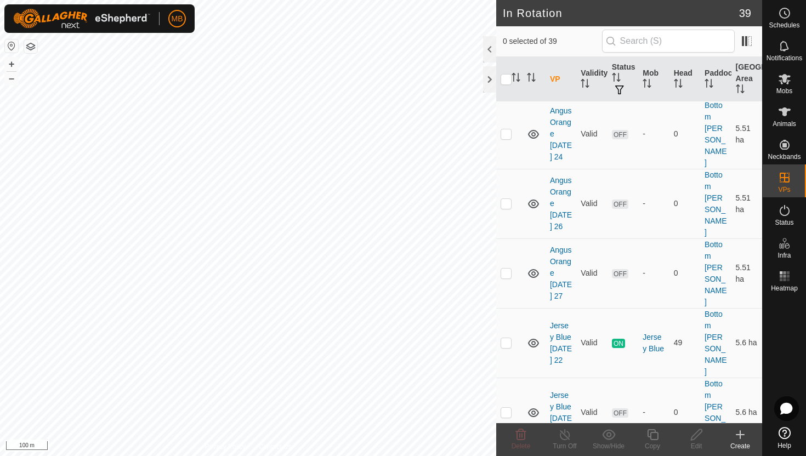
scroll to position [235, 0]
click at [507, 406] on p-checkbox at bounding box center [505, 410] width 11 height 9
checkbox input "true"
click at [654, 435] on icon at bounding box center [653, 434] width 14 height 13
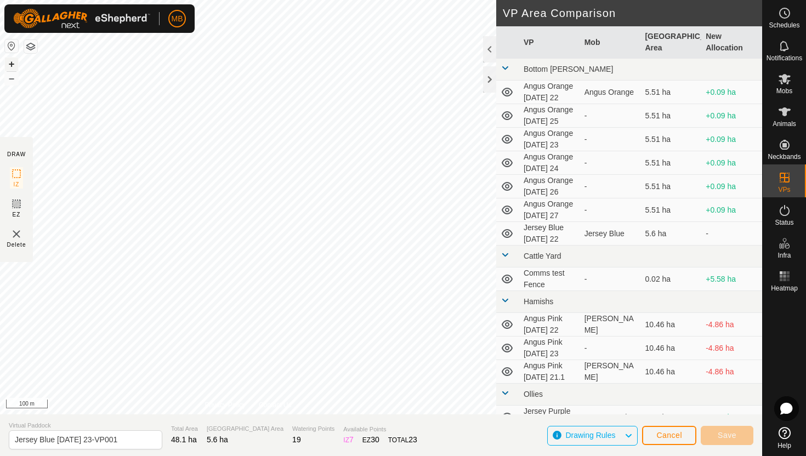
click at [13, 64] on button "+" at bounding box center [11, 64] width 13 height 13
click at [13, 62] on button "+" at bounding box center [11, 64] width 13 height 13
click at [15, 64] on button "+" at bounding box center [11, 64] width 13 height 13
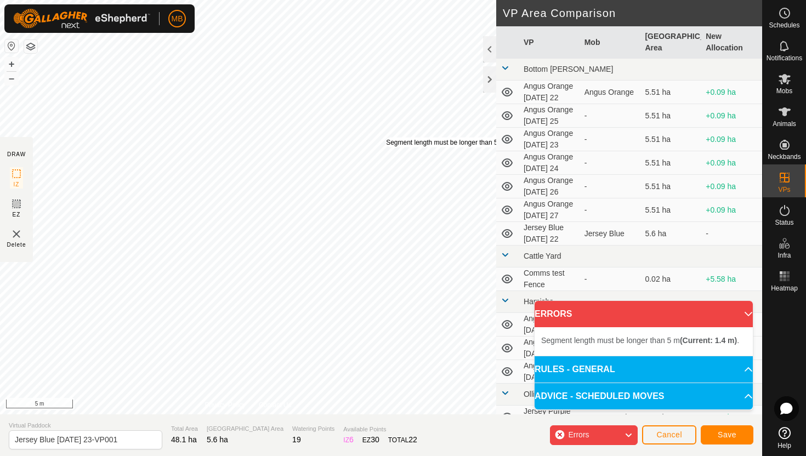
click at [386, 138] on div "Segment length must be longer than 5 m (Current: 1.4 m) ." at bounding box center [470, 143] width 169 height 10
click at [261, 221] on div "Segment length must be longer than 5 m (Current: 1.5 m) ." at bounding box center [345, 226] width 169 height 10
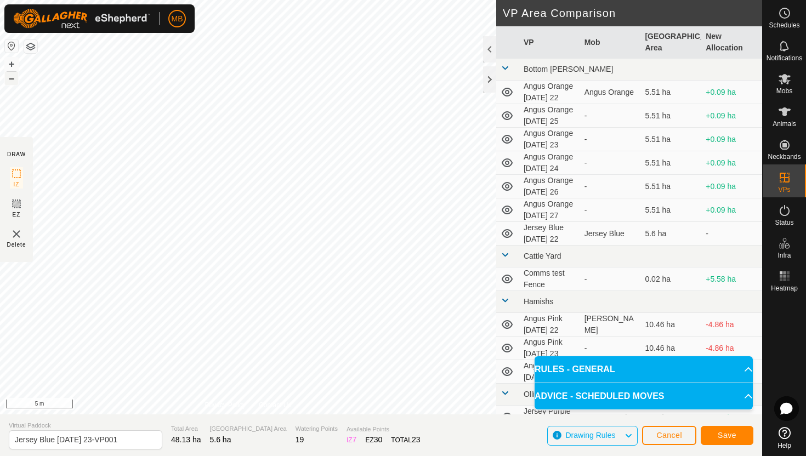
click at [10, 76] on button "–" at bounding box center [11, 78] width 13 height 13
click at [128, 440] on input "Jersey Blue Saturday 23-VP001" at bounding box center [85, 439] width 153 height 19
type input "Jersey Blue Sunday 24"
click at [739, 436] on button "Save" at bounding box center [727, 435] width 53 height 19
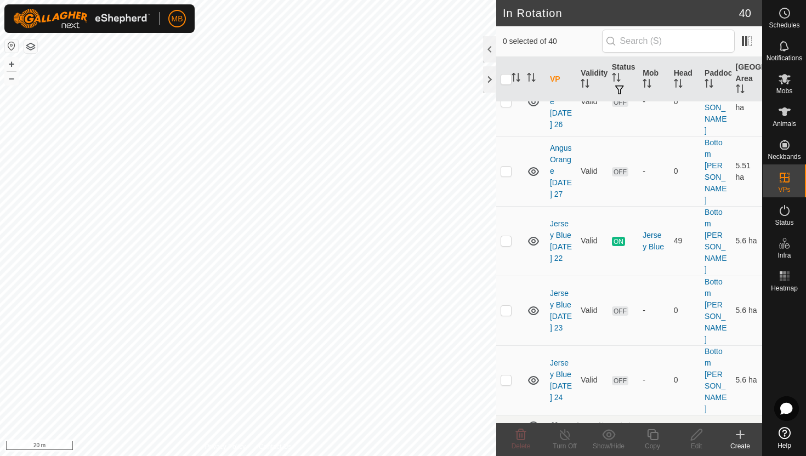
scroll to position [340, 0]
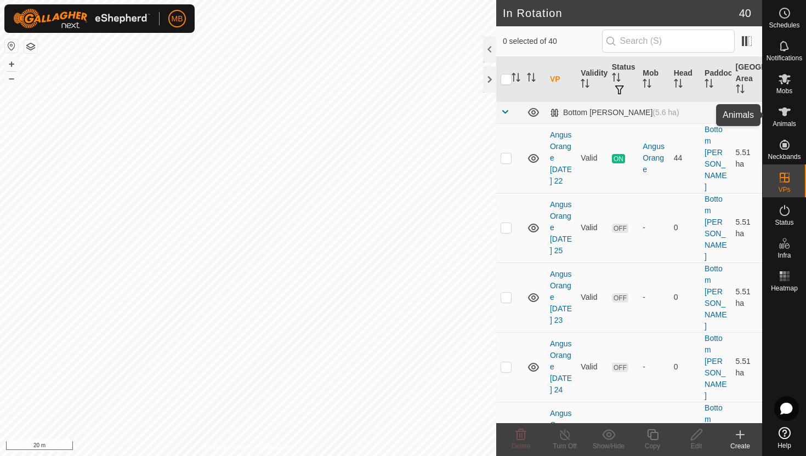
click at [782, 110] on icon at bounding box center [784, 111] width 12 height 9
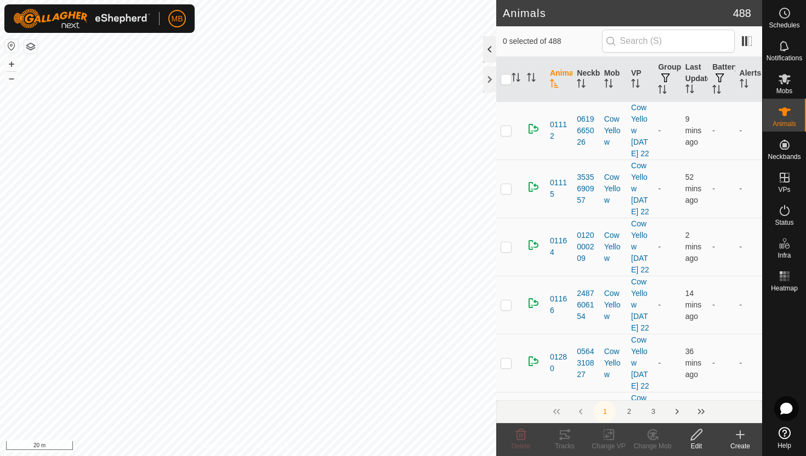
click at [488, 50] on div at bounding box center [489, 49] width 13 height 26
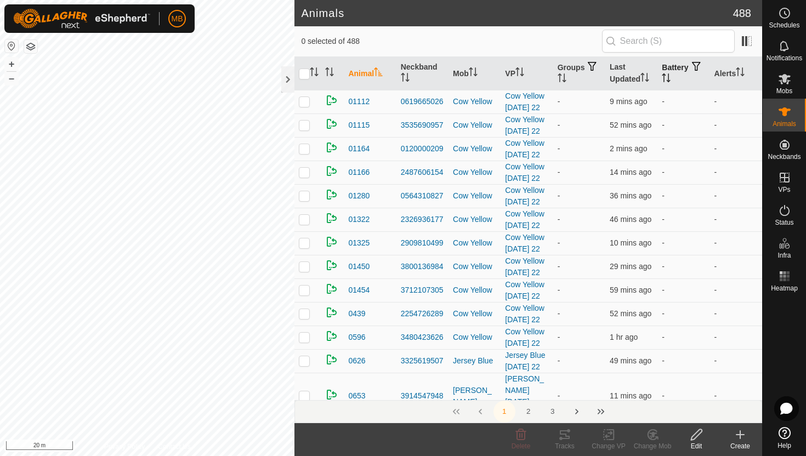
click at [686, 77] on th "Battery" at bounding box center [683, 73] width 52 height 33
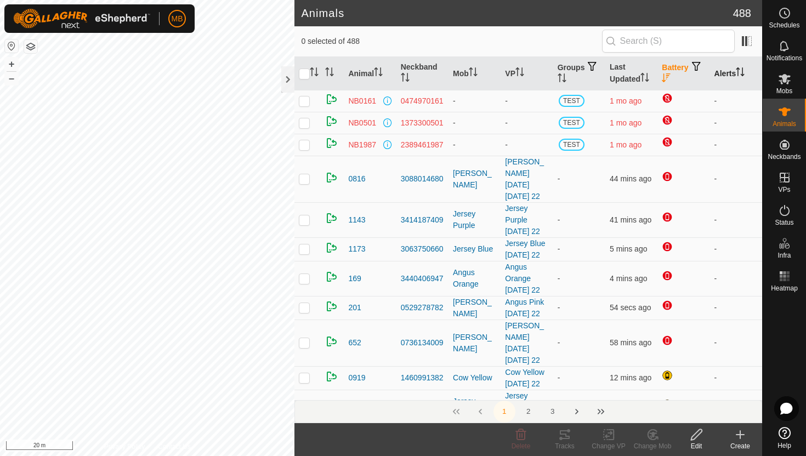
click at [742, 73] on icon "Activate to sort" at bounding box center [740, 71] width 9 height 9
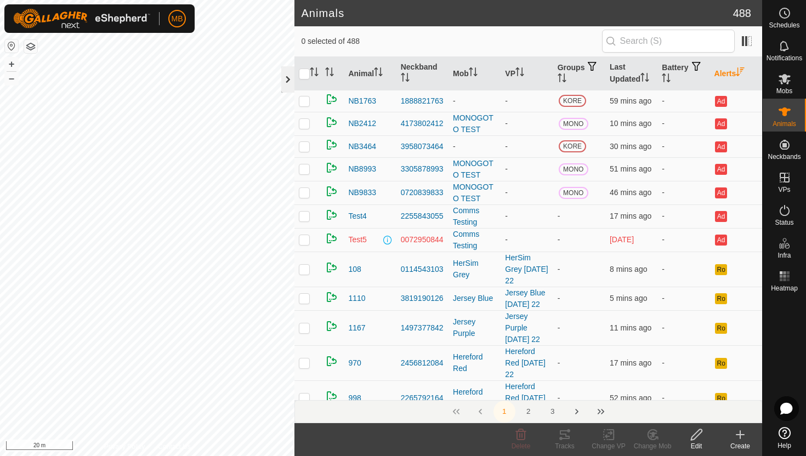
click at [290, 82] on div at bounding box center [287, 79] width 13 height 26
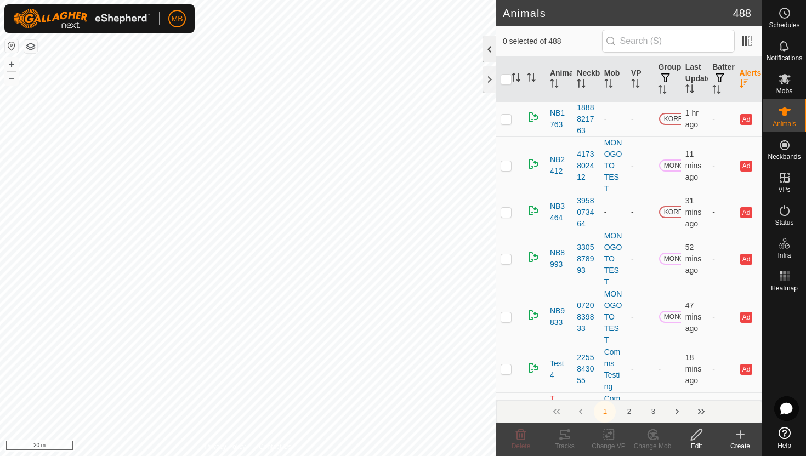
click at [487, 44] on div at bounding box center [489, 49] width 13 height 26
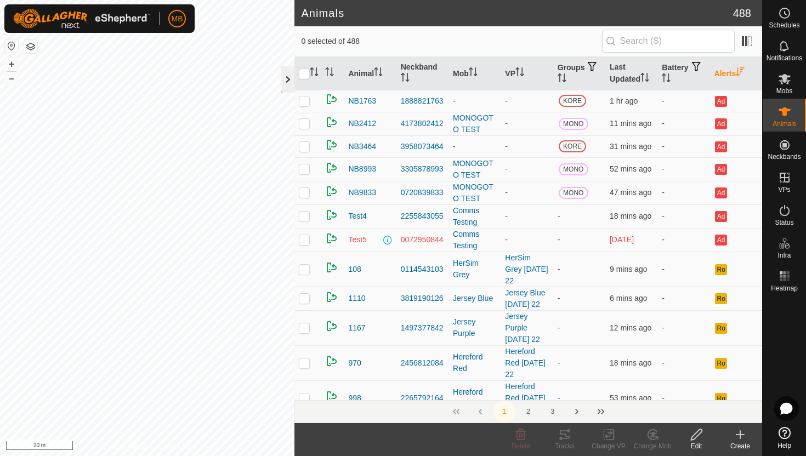
click at [287, 77] on div at bounding box center [287, 79] width 13 height 26
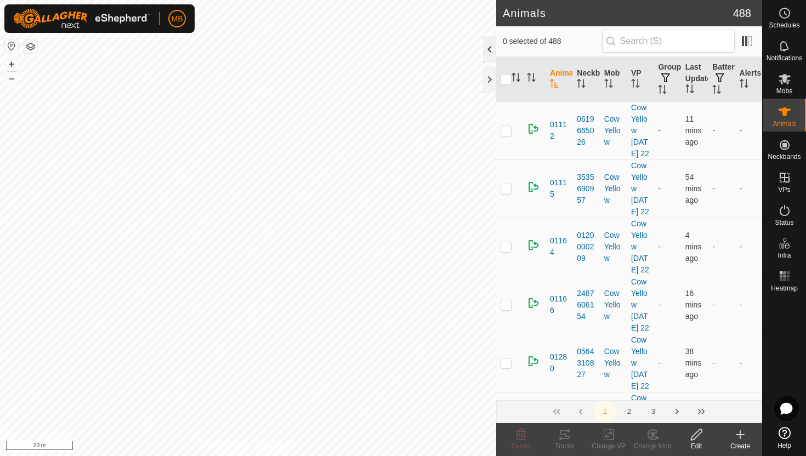
click at [486, 43] on div at bounding box center [489, 49] width 13 height 26
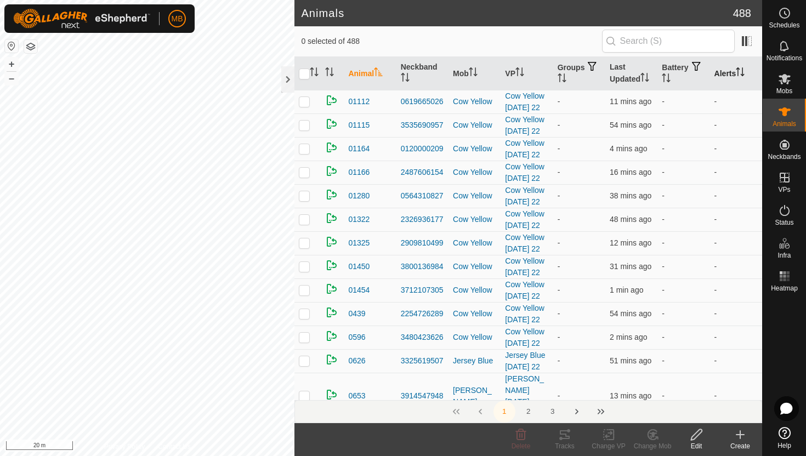
click at [740, 74] on icon "Activate to sort" at bounding box center [740, 71] width 9 height 9
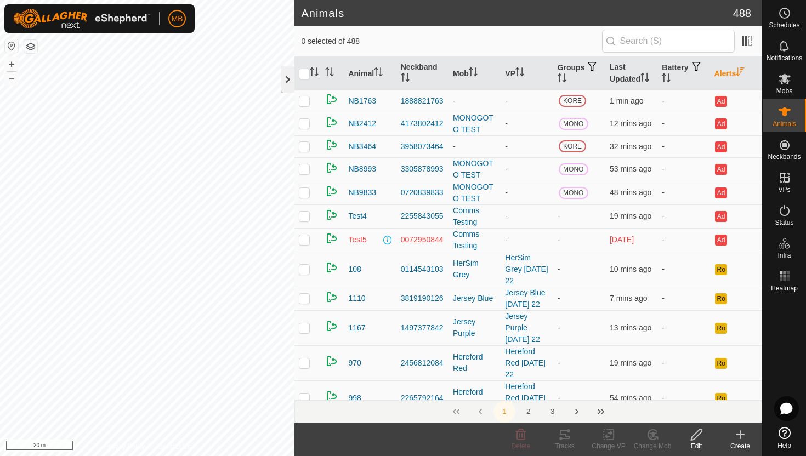
click at [287, 71] on div at bounding box center [287, 79] width 13 height 26
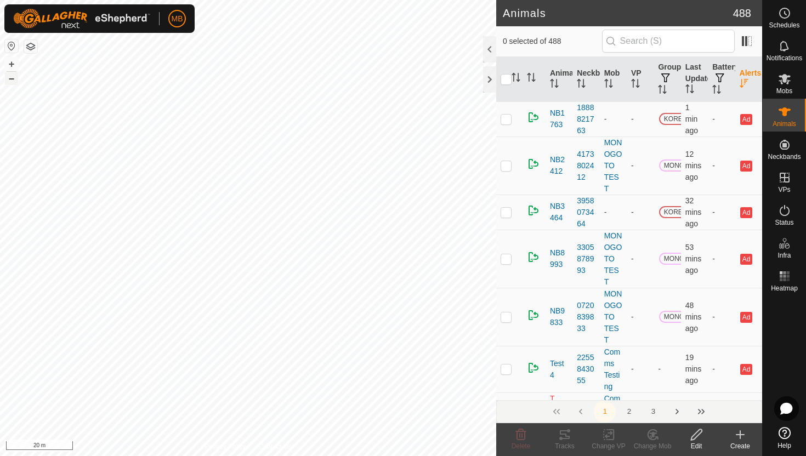
click at [14, 77] on button "–" at bounding box center [11, 78] width 13 height 13
